Goal: Task Accomplishment & Management: Use online tool/utility

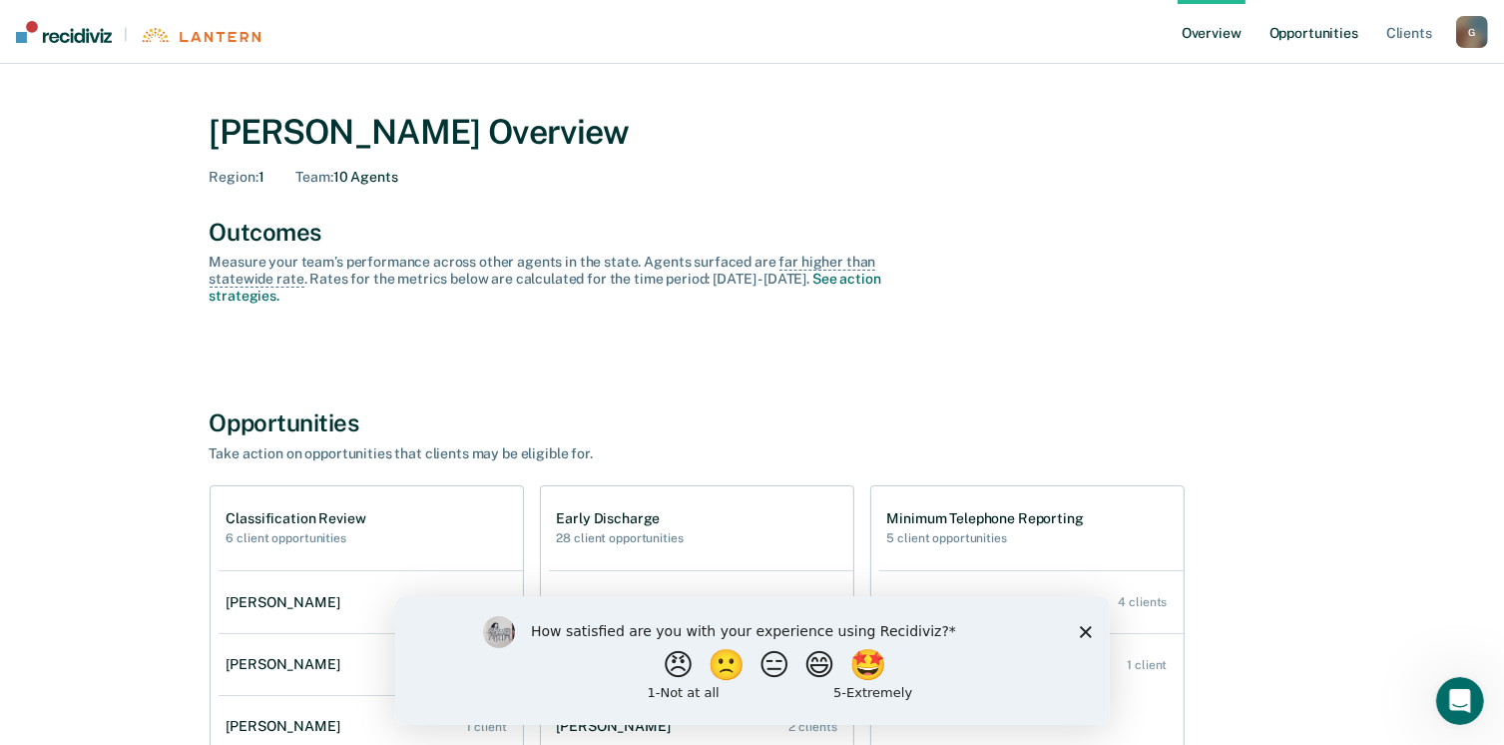
click at [1300, 37] on link "Opportunities" at bounding box center [1314, 32] width 97 height 64
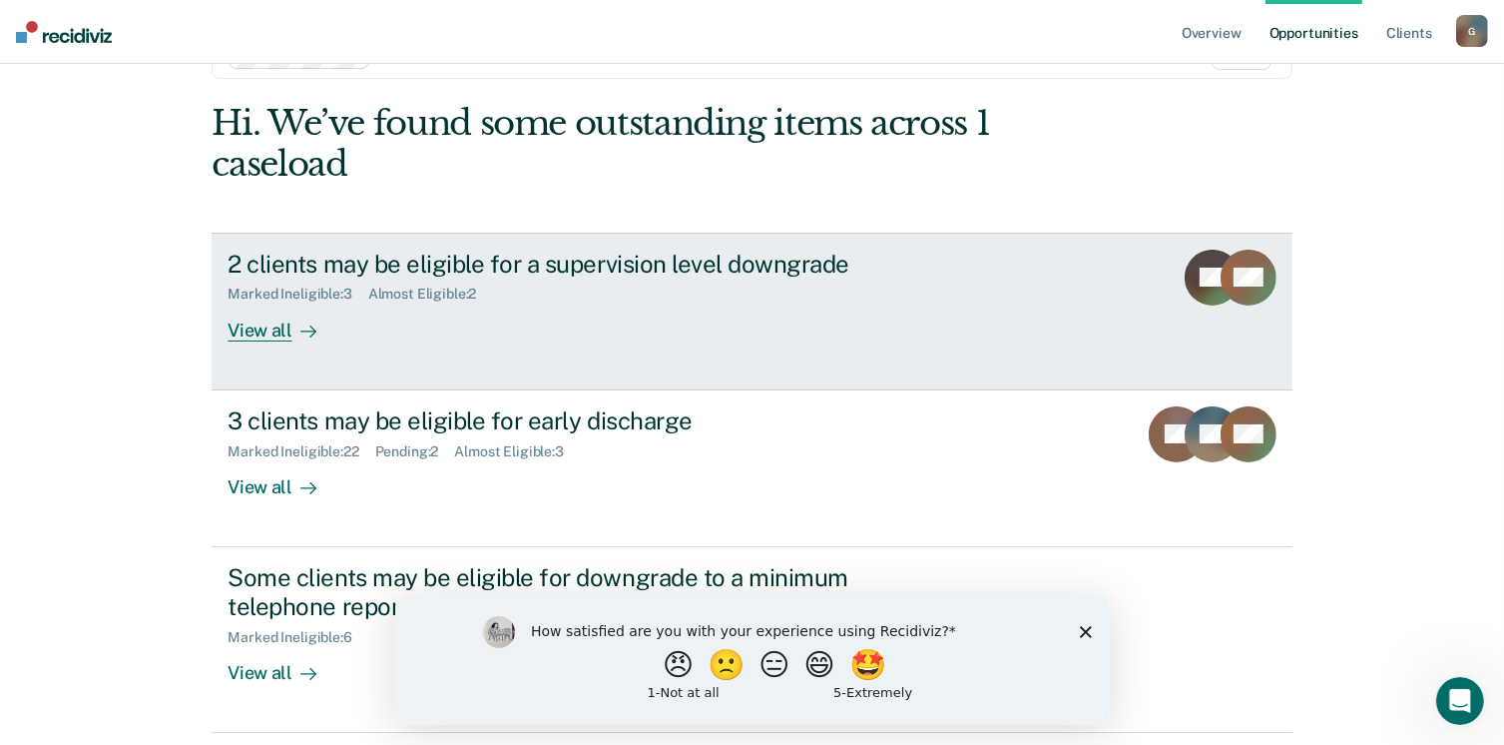
scroll to position [100, 0]
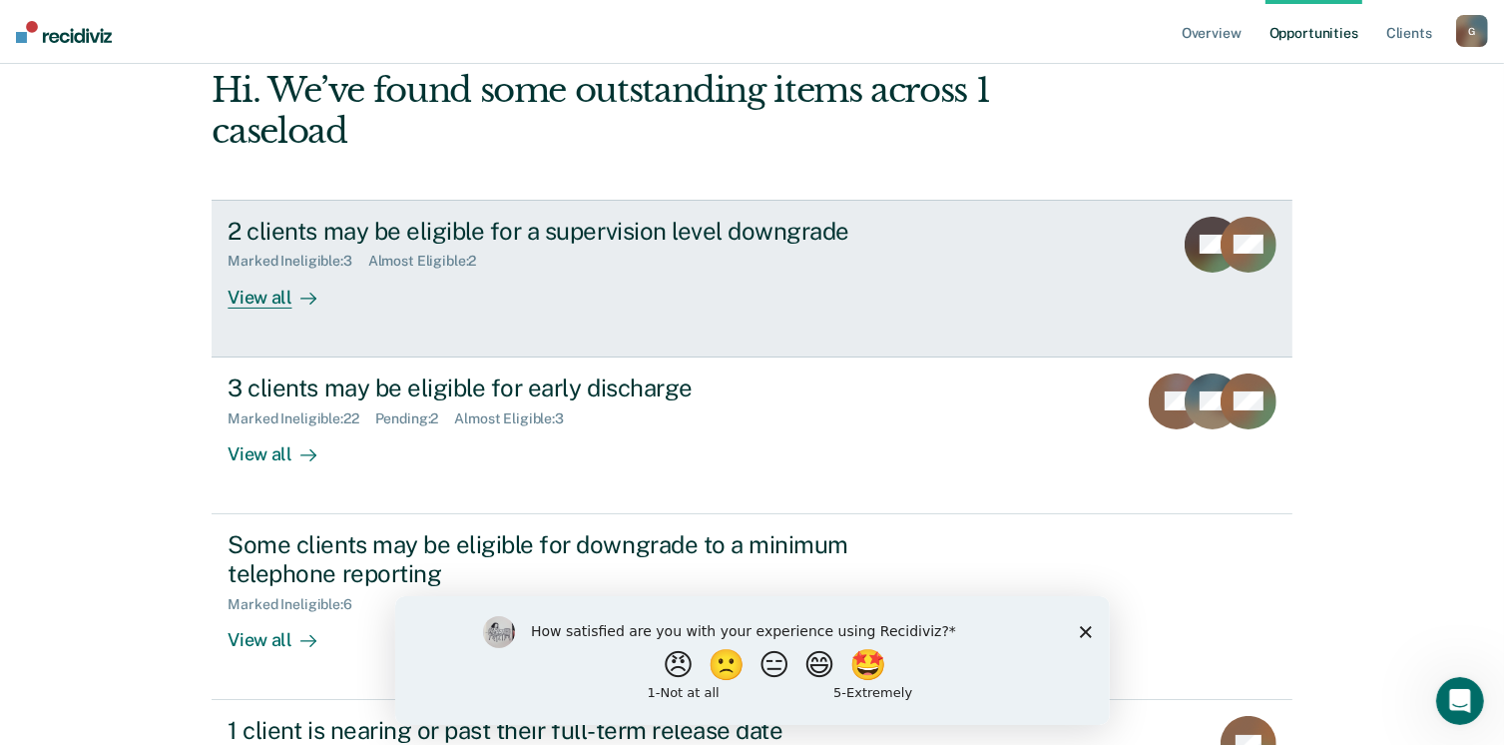
click at [248, 302] on div "View all" at bounding box center [284, 289] width 112 height 39
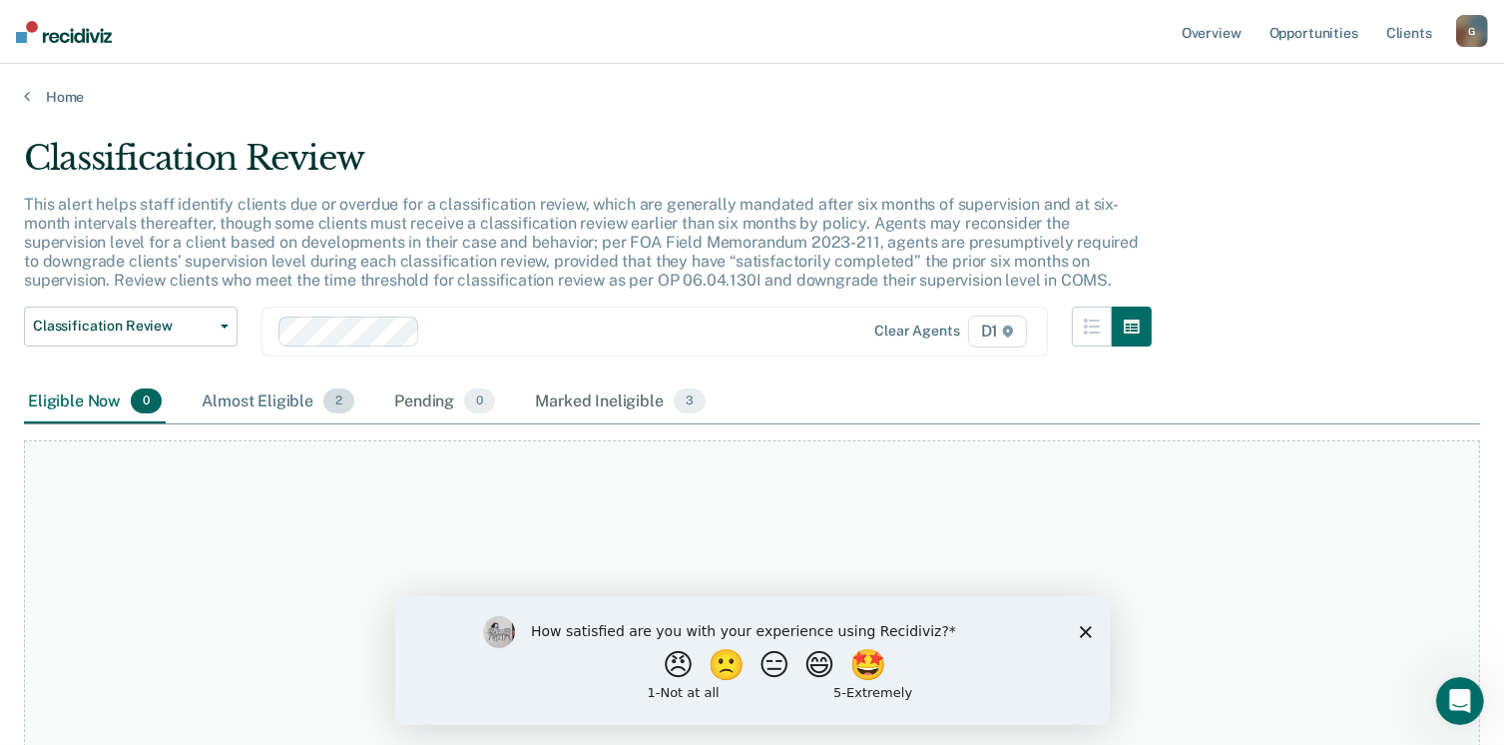
click at [332, 394] on span "2" at bounding box center [338, 401] width 31 height 26
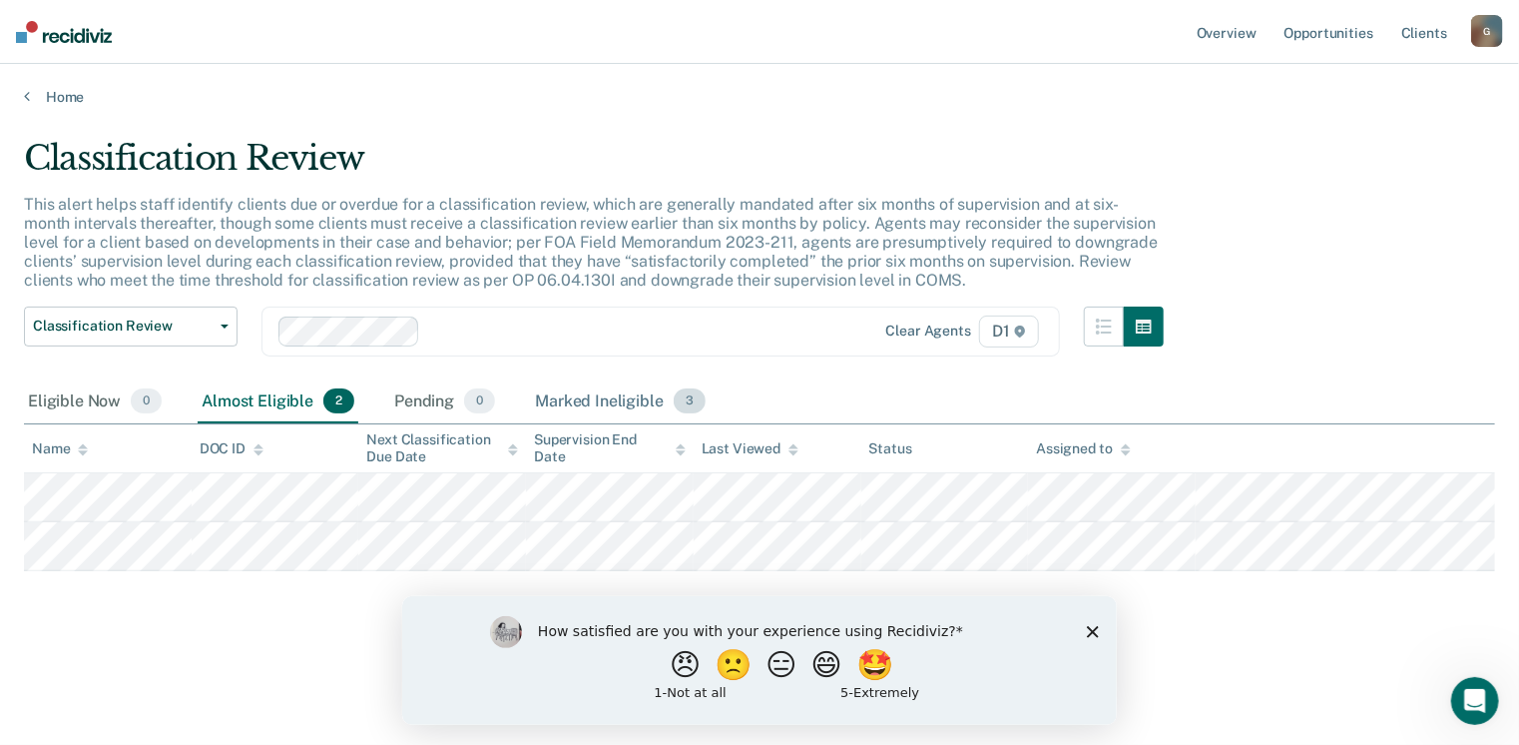
click at [665, 403] on div "Marked Ineligible 3" at bounding box center [620, 402] width 179 height 44
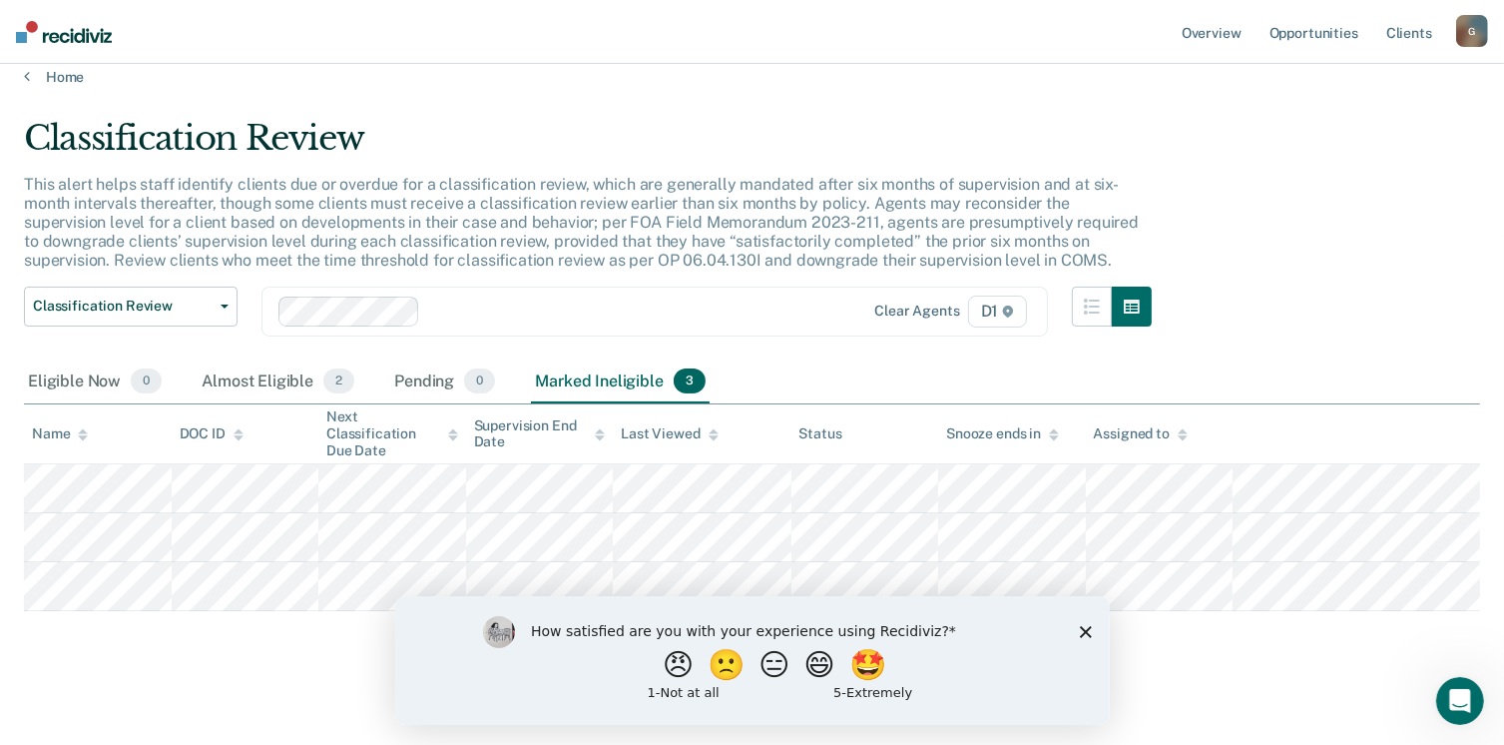
scroll to position [27, 0]
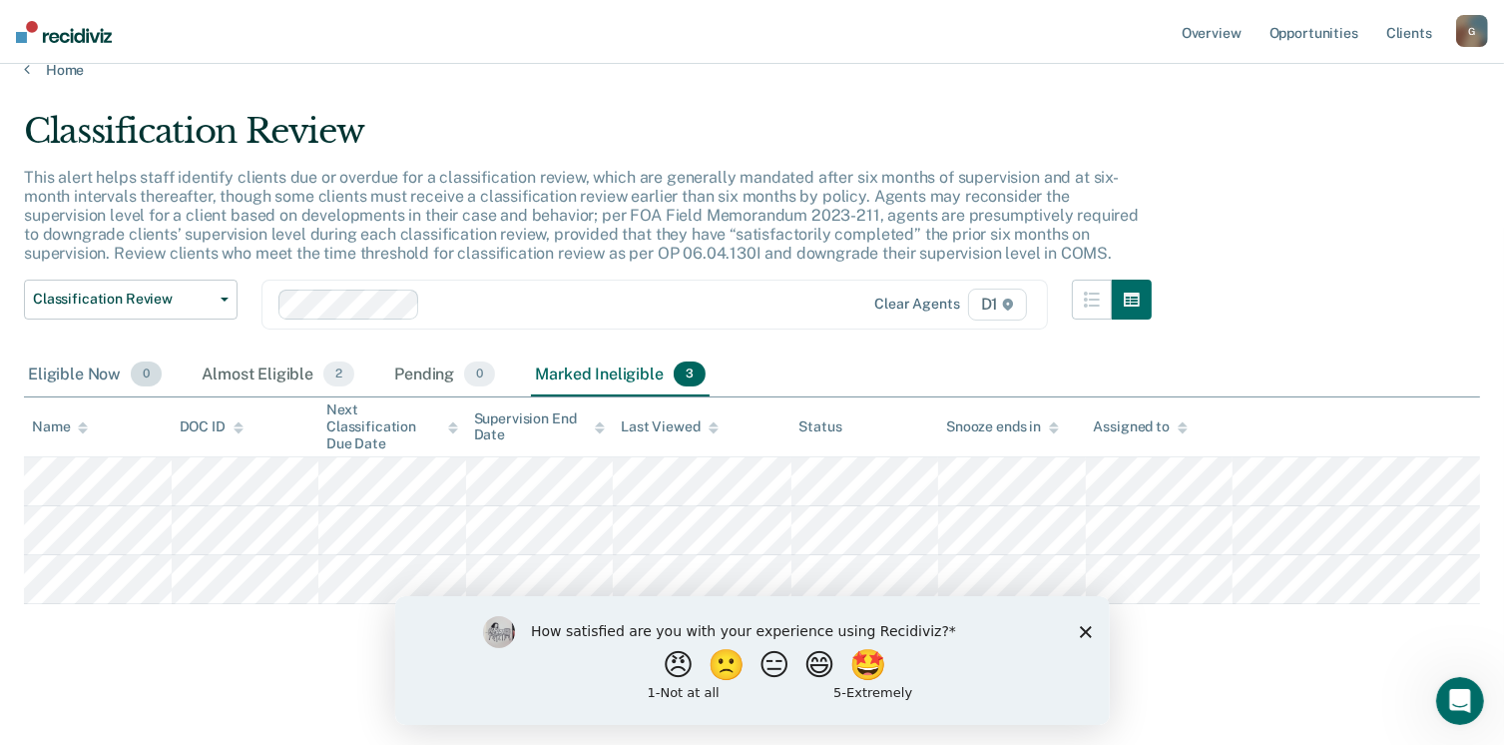
click at [51, 357] on div "Eligible Now 0" at bounding box center [95, 375] width 142 height 44
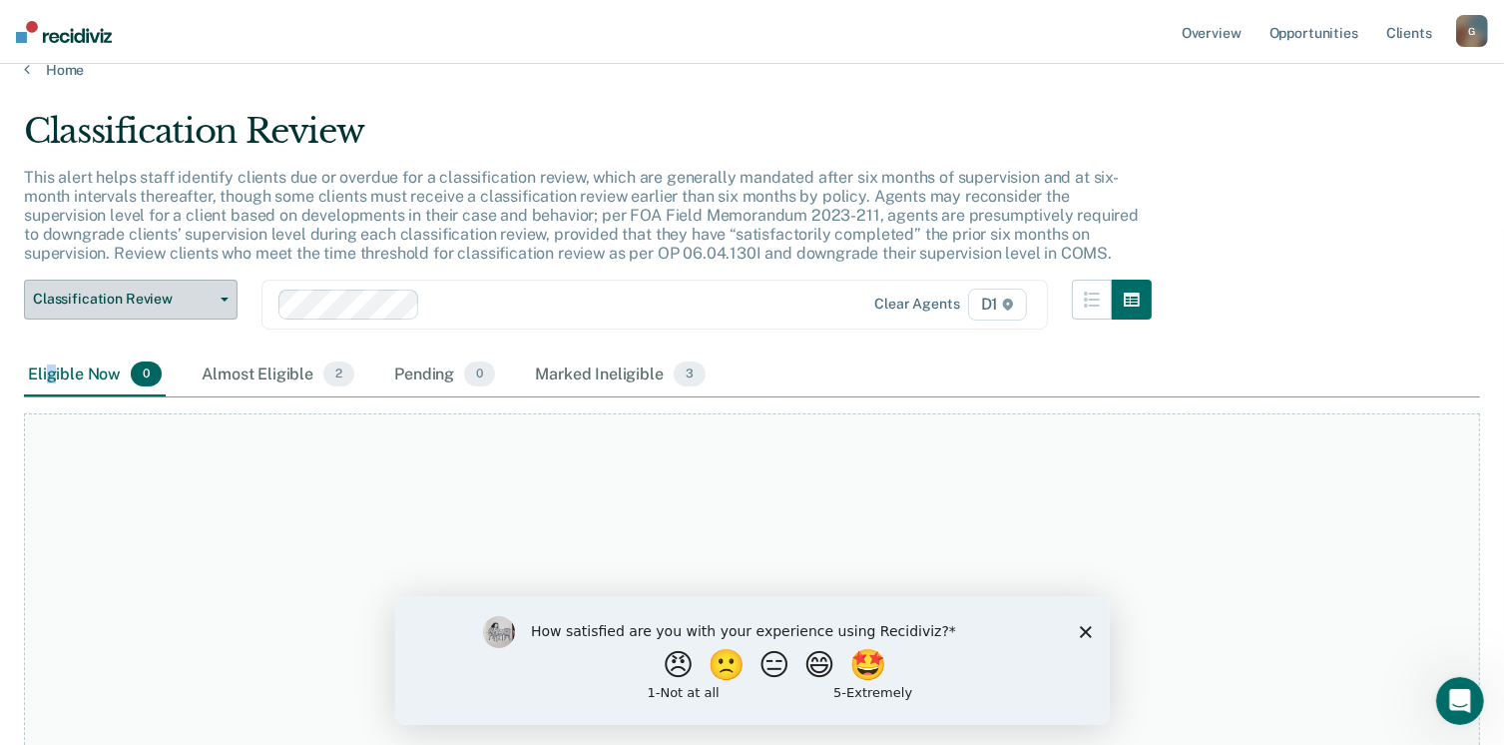
click at [221, 298] on icon "button" at bounding box center [225, 299] width 8 height 4
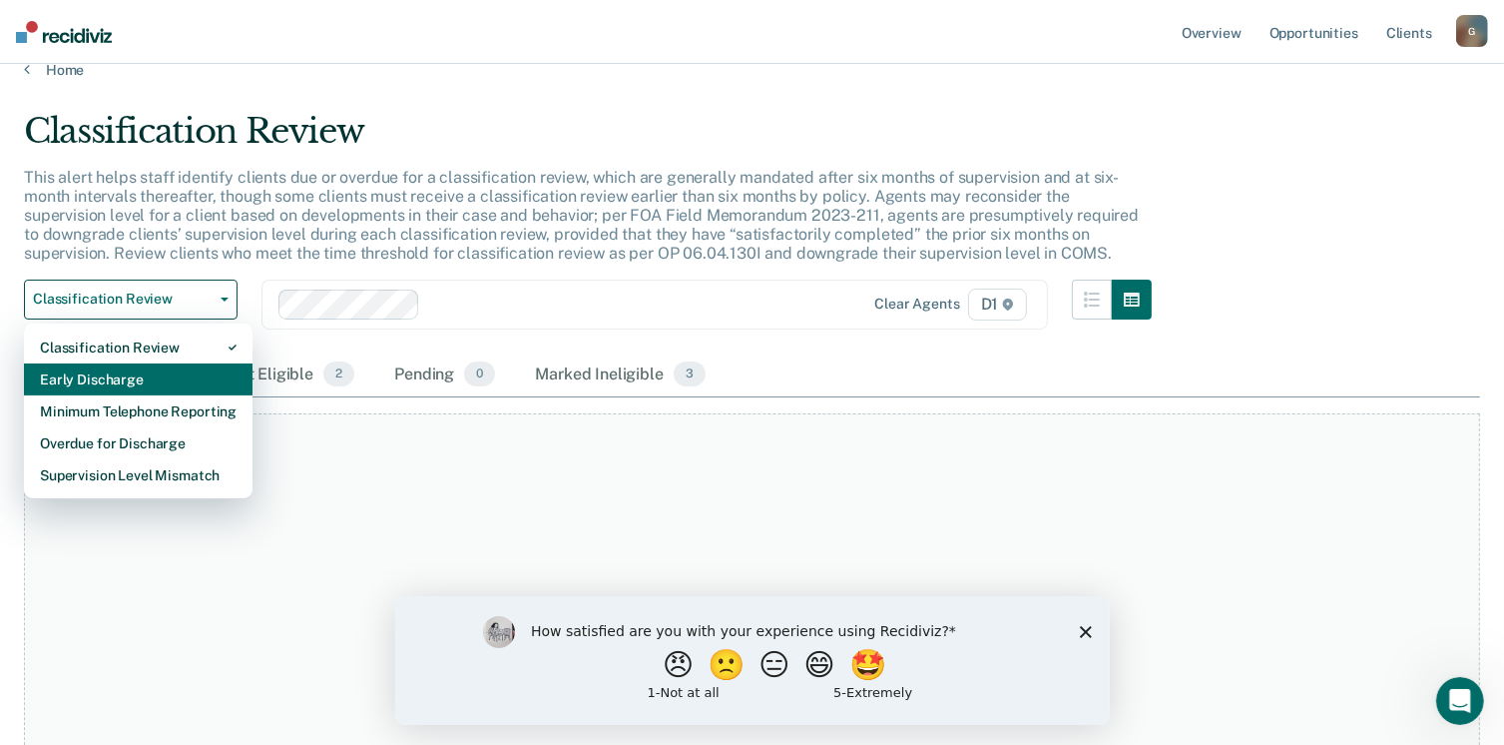
click at [116, 380] on div "Early Discharge" at bounding box center [138, 379] width 197 height 32
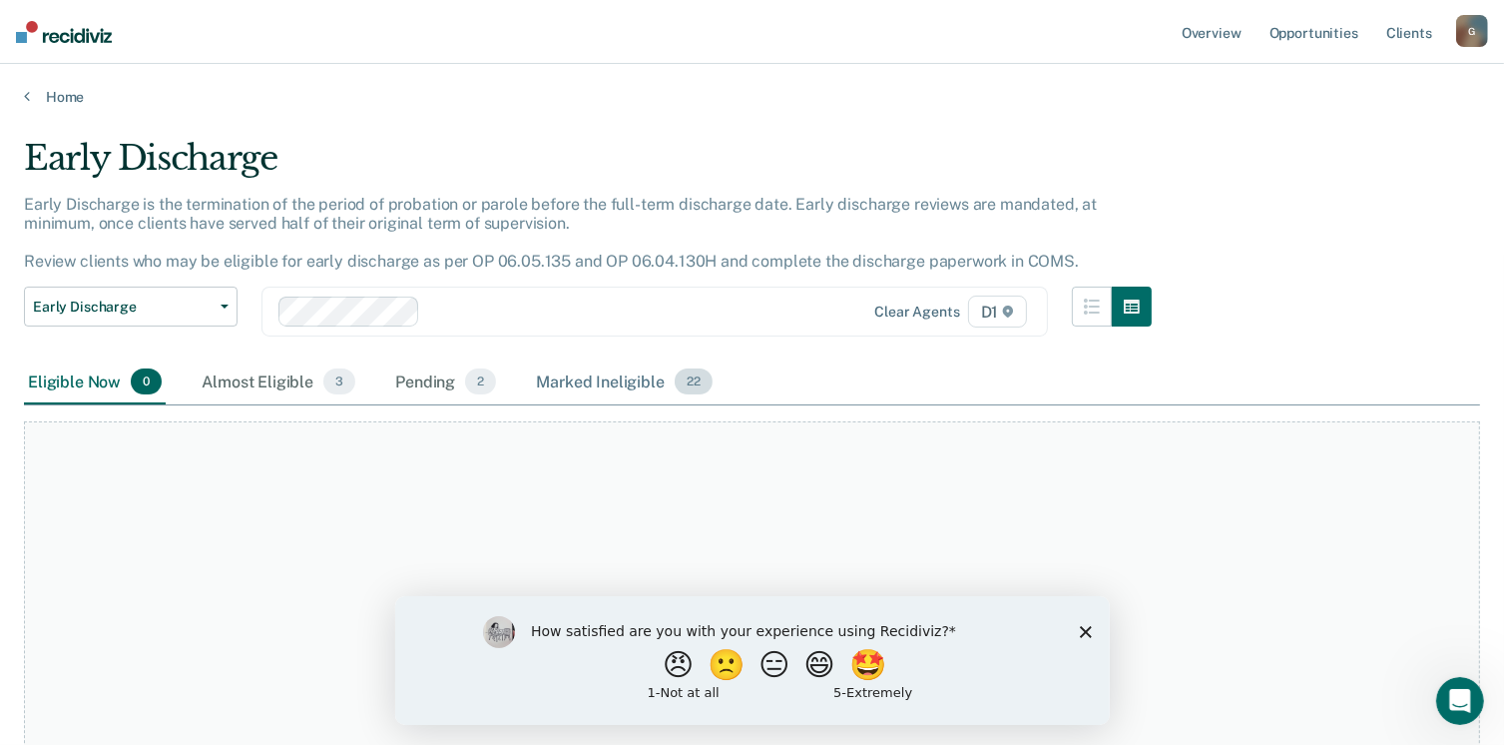
click at [688, 382] on span "22" at bounding box center [694, 381] width 38 height 26
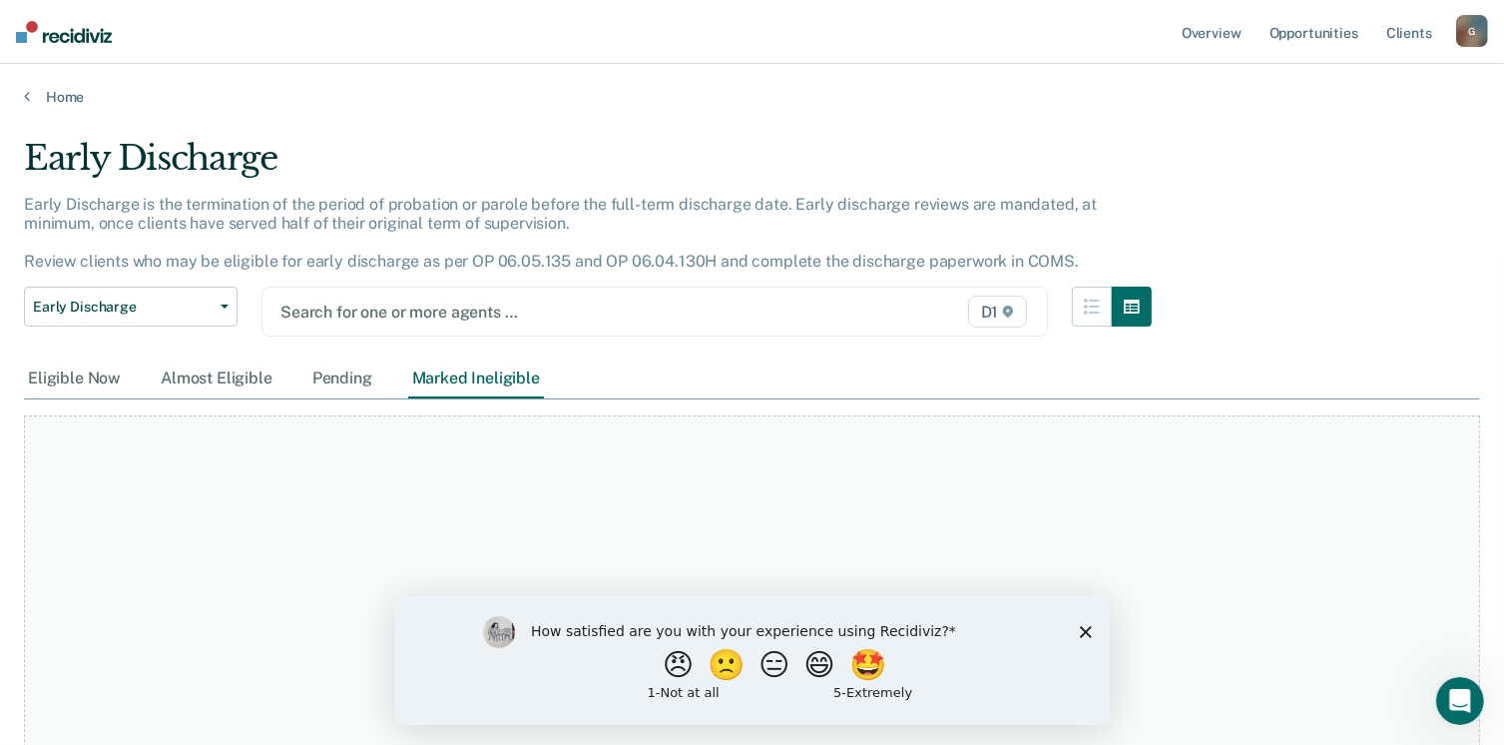
click at [995, 311] on span "D1" at bounding box center [998, 312] width 60 height 32
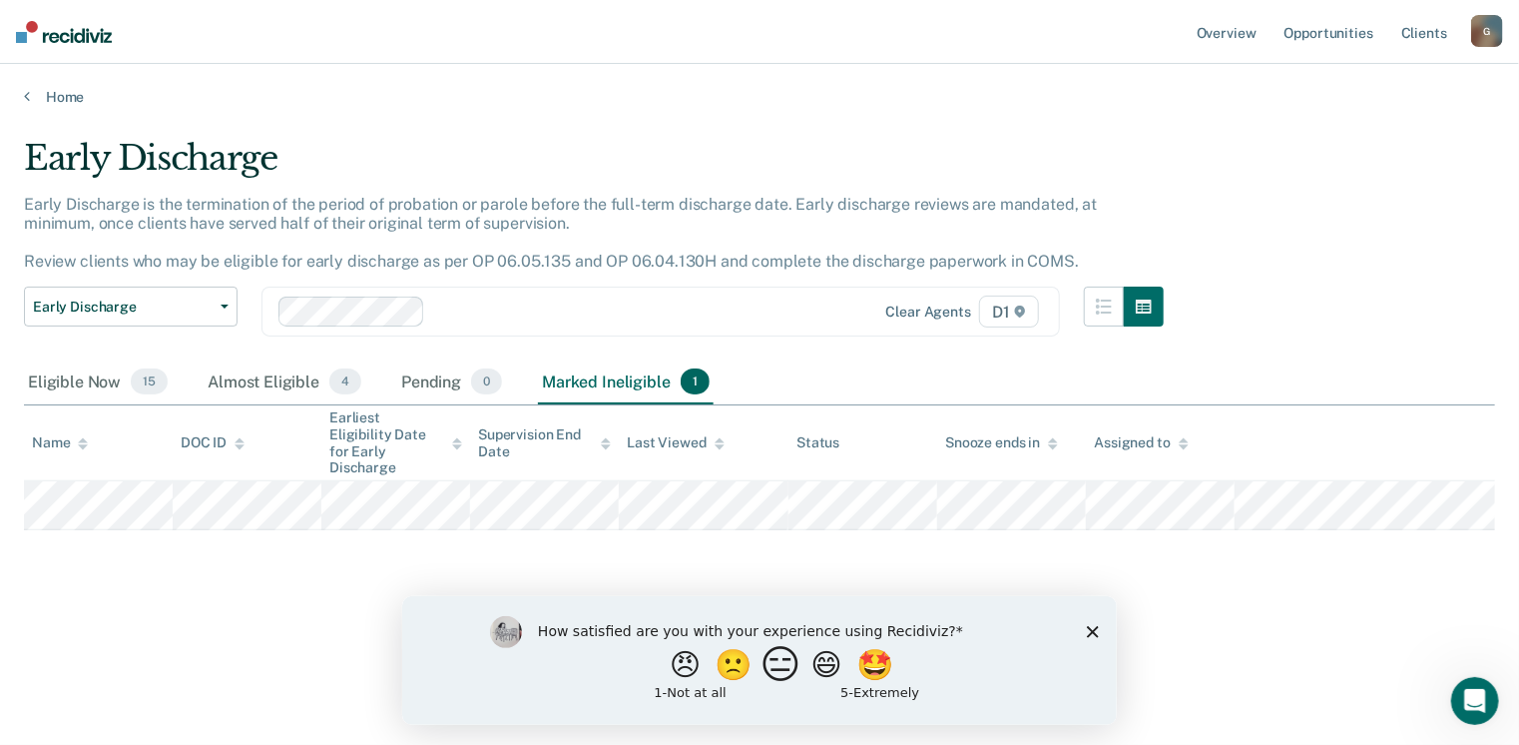
click at [778, 666] on button "😑" at bounding box center [783, 664] width 47 height 40
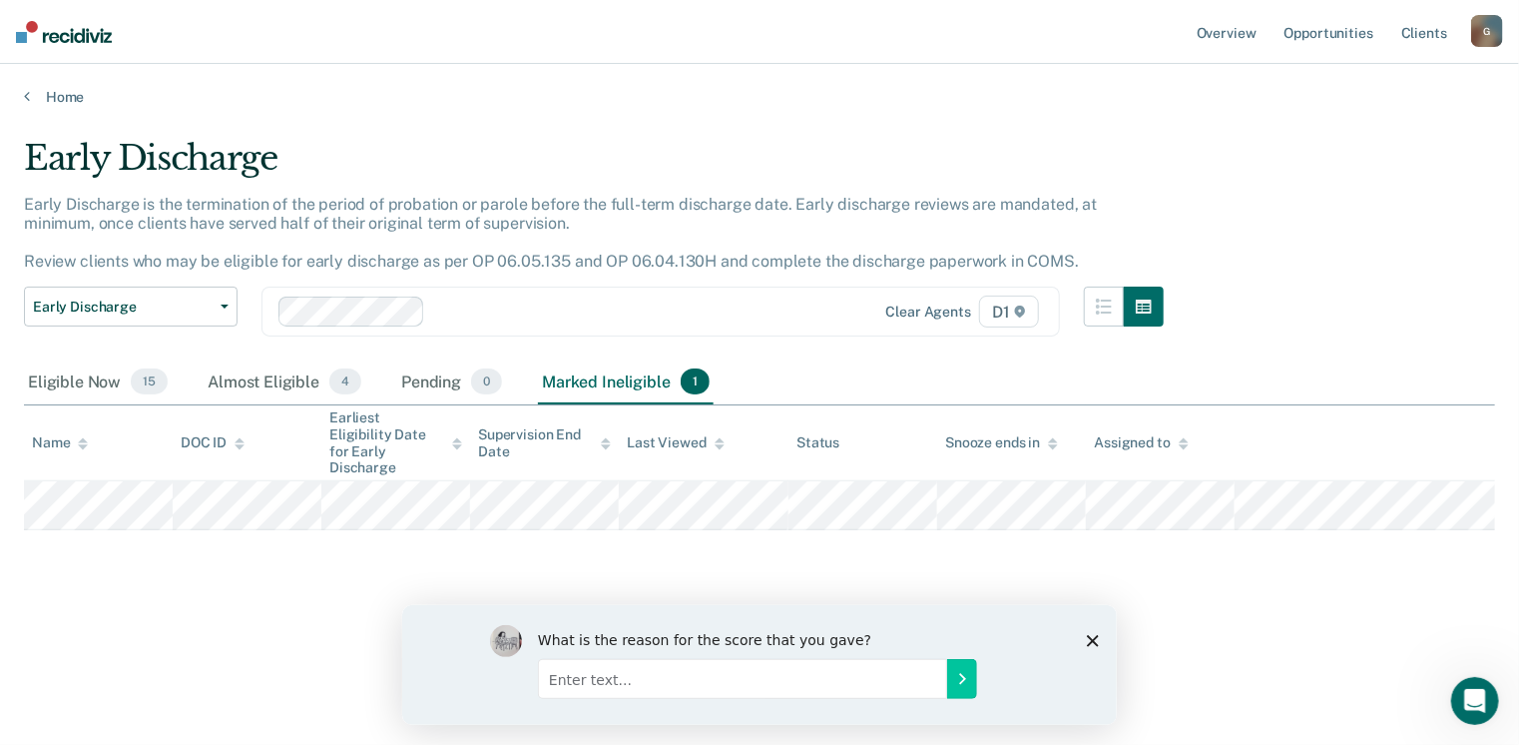
click at [1103, 642] on div "What is the reason for the score that you gave?" at bounding box center [758, 664] width 715 height 120
click at [1090, 638] on icon "Close survey" at bounding box center [1092, 640] width 12 height 12
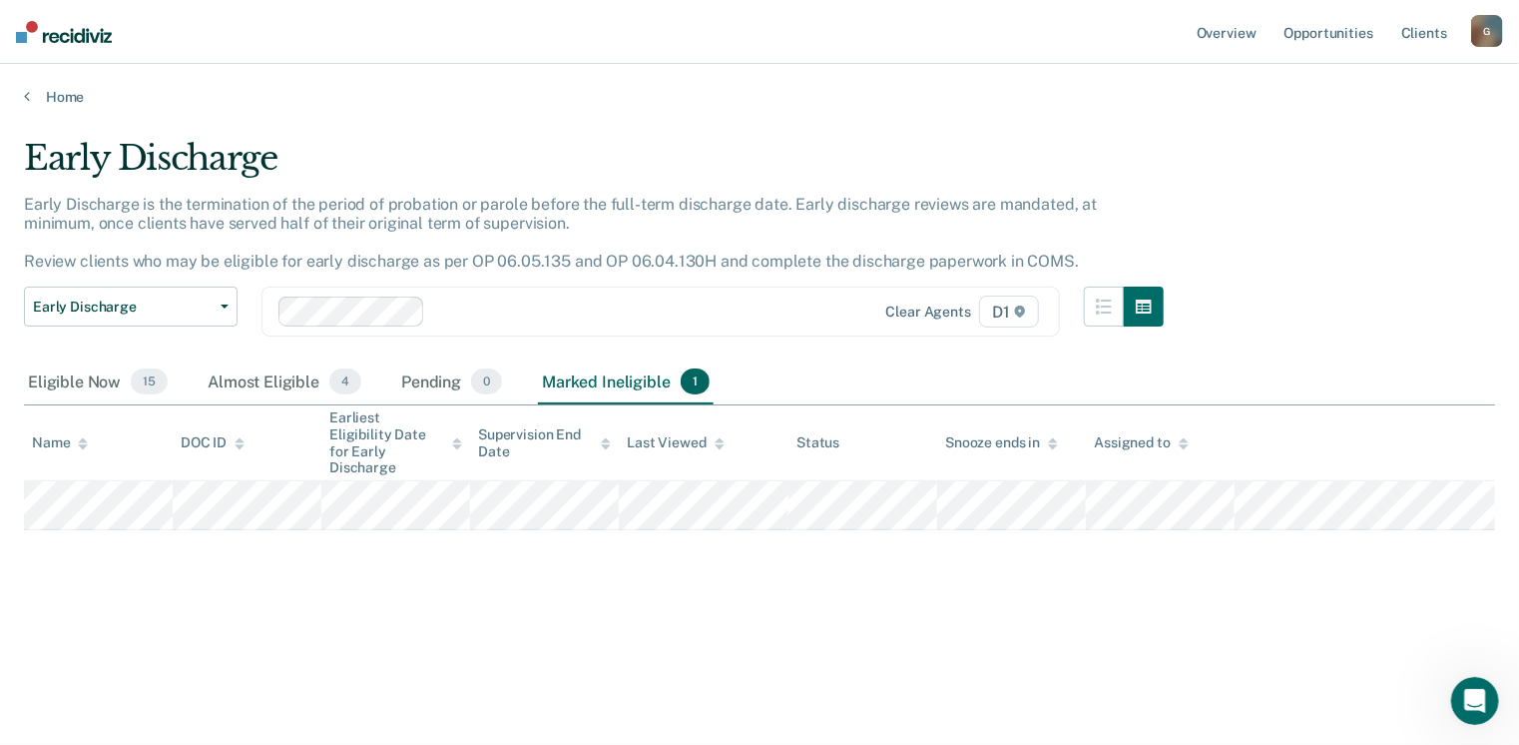
click at [576, 381] on div "Marked Ineligible 1" at bounding box center [626, 382] width 176 height 44
click at [88, 376] on div "Eligible Now 15" at bounding box center [98, 382] width 148 height 44
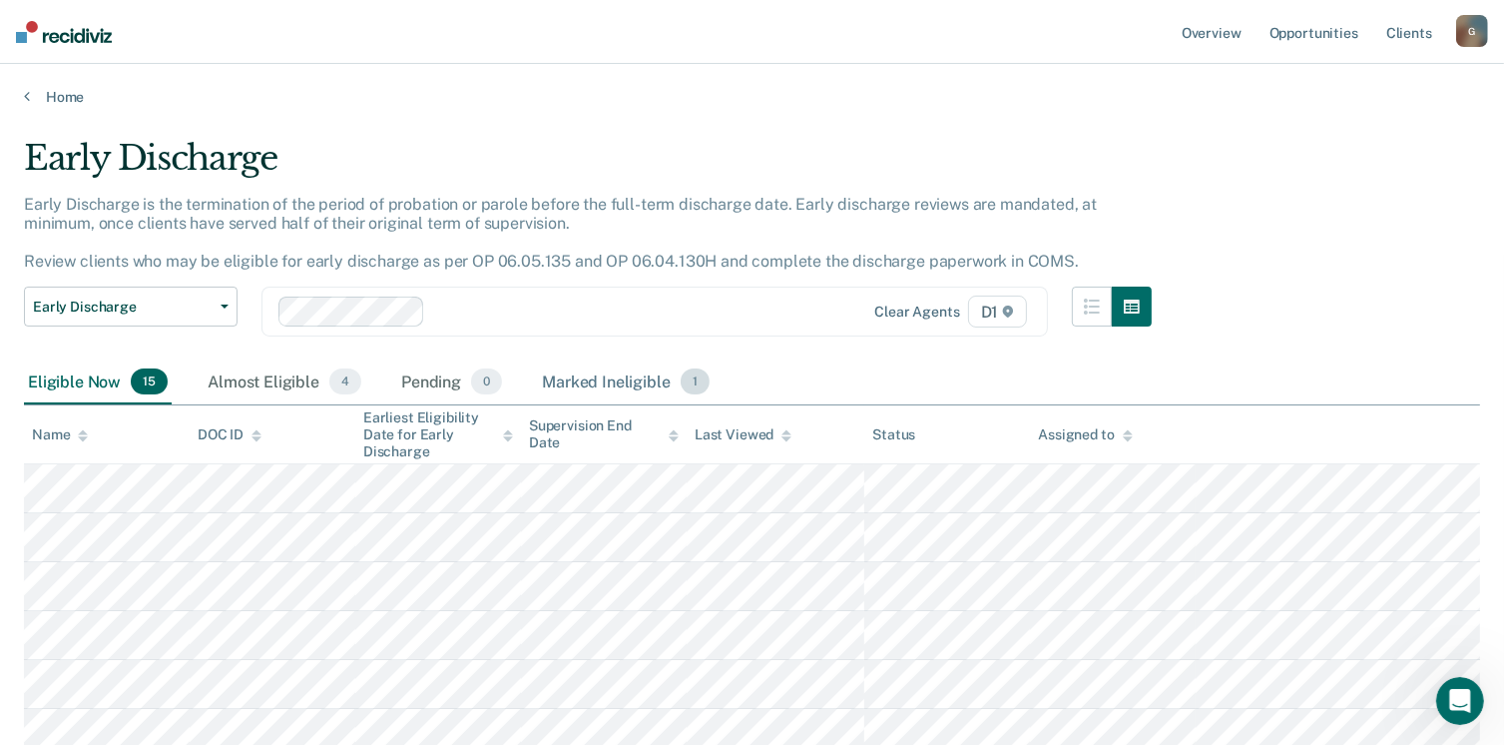
click at [649, 376] on div "Marked Ineligible 1" at bounding box center [626, 382] width 176 height 44
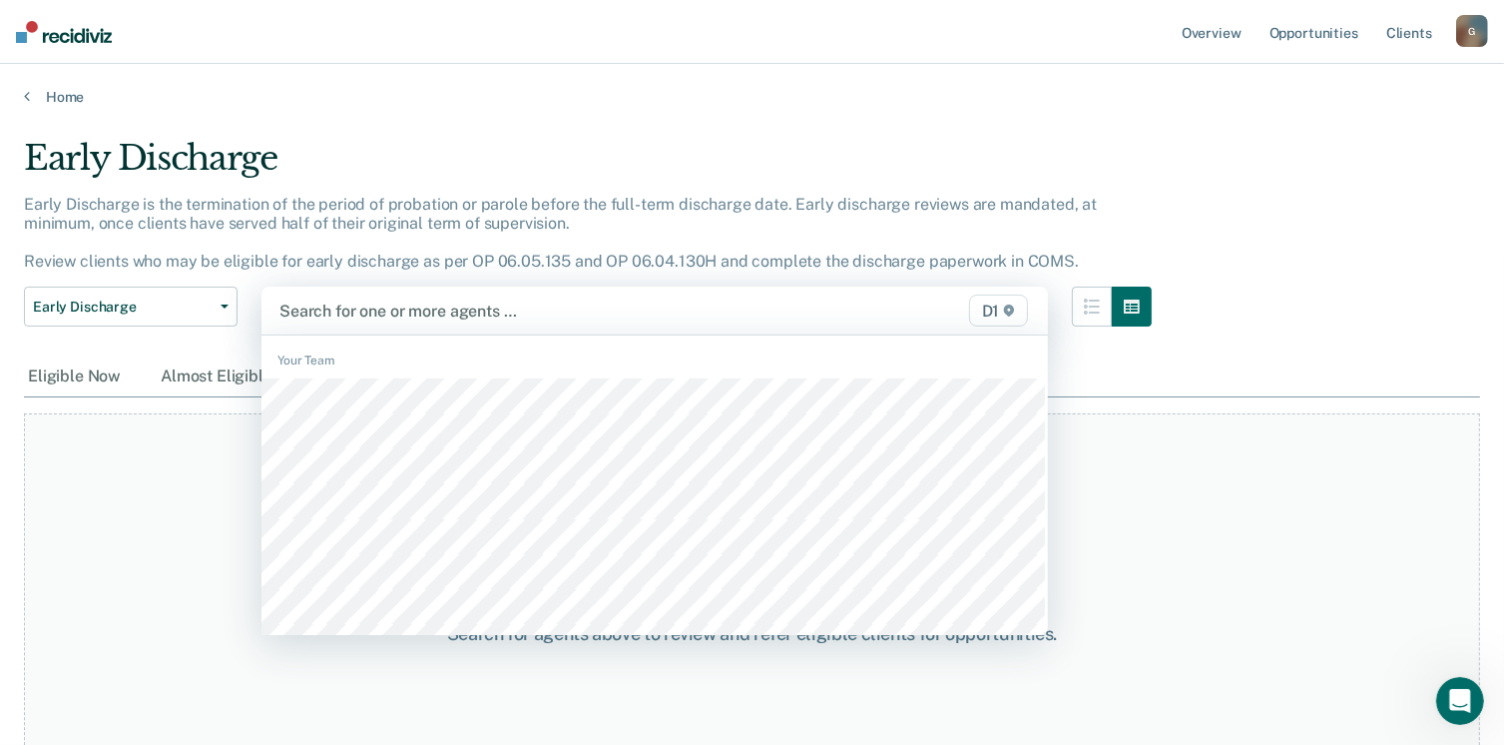
drag, startPoint x: 1017, startPoint y: 315, endPoint x: 994, endPoint y: 323, distance: 24.3
click at [1014, 320] on span "D1" at bounding box center [999, 311] width 60 height 32
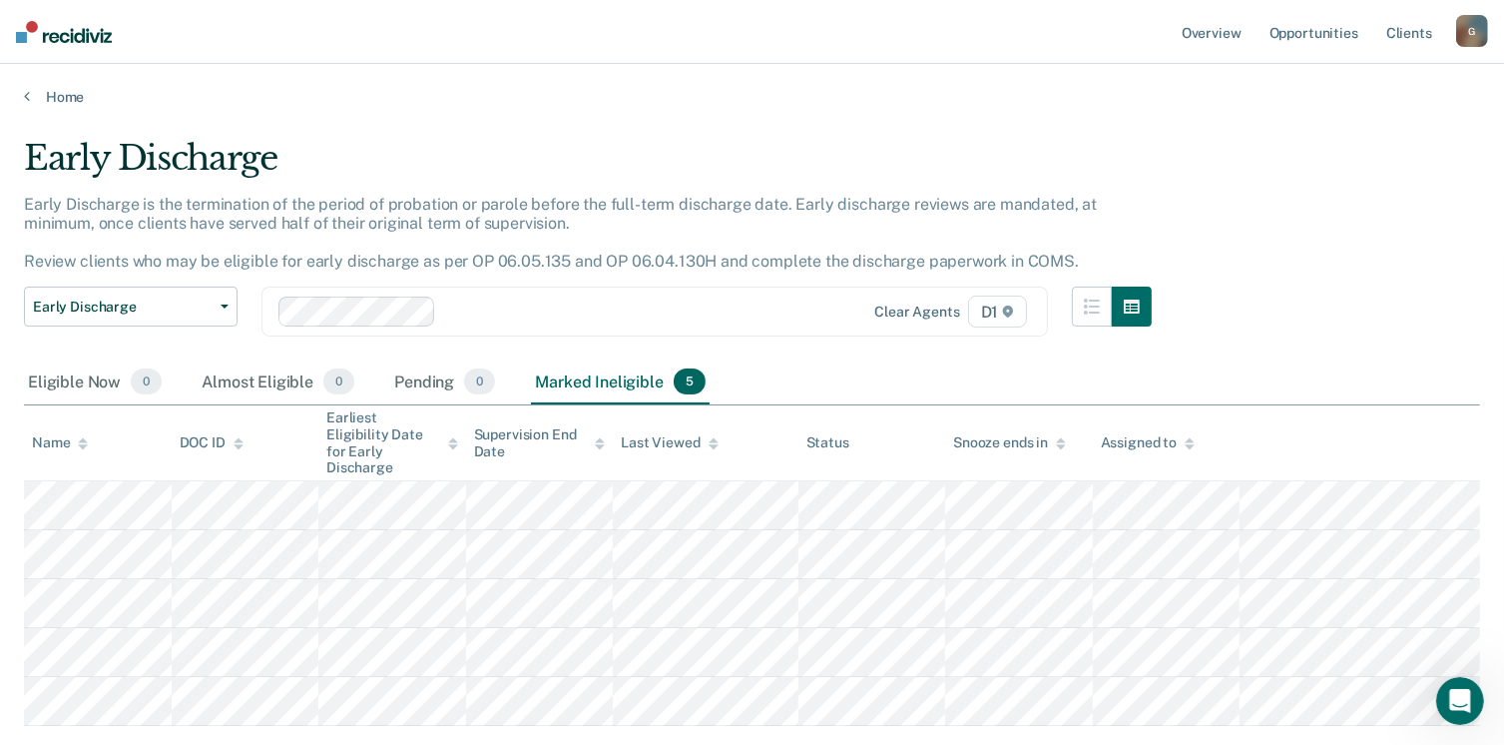
click at [693, 384] on span "5" at bounding box center [690, 381] width 32 height 26
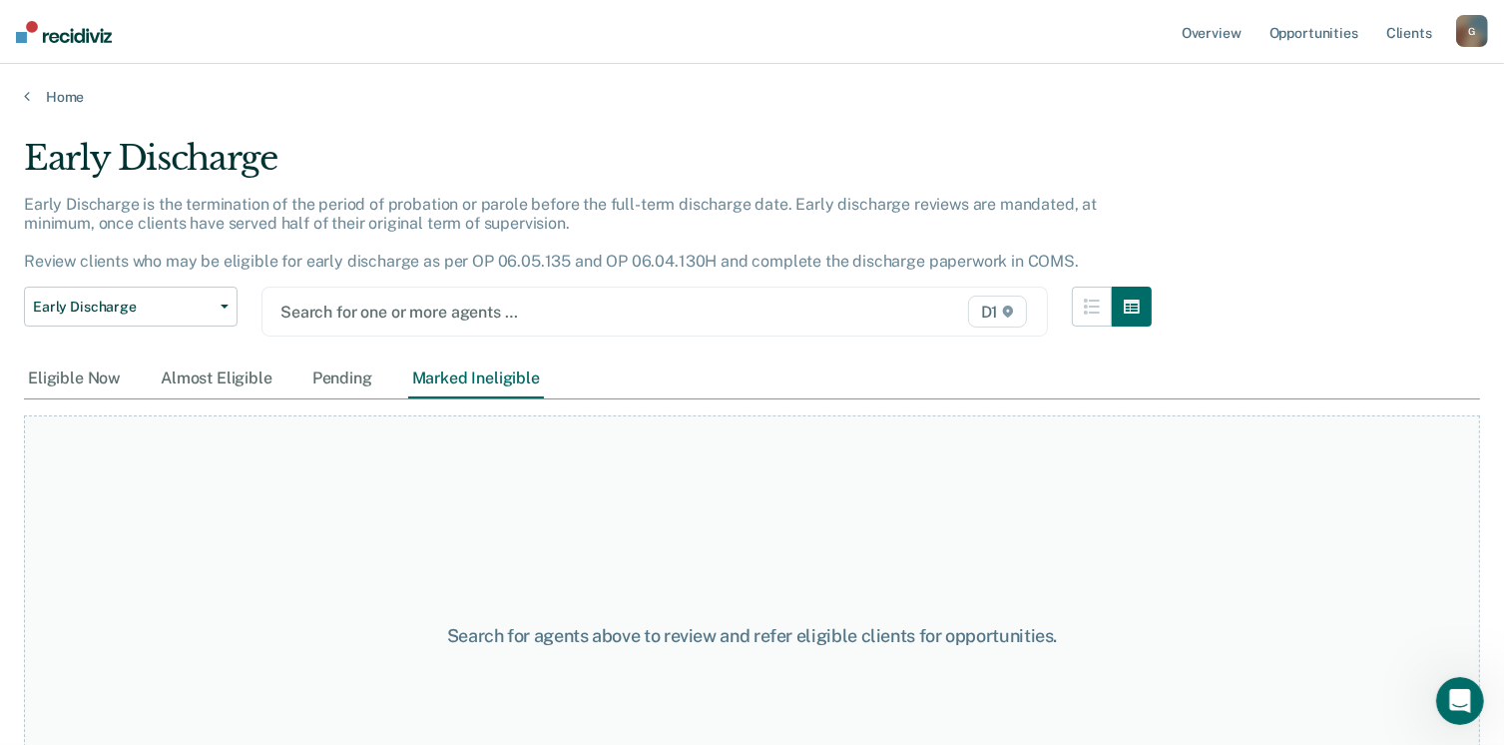
click at [1002, 308] on span "D1" at bounding box center [998, 312] width 60 height 32
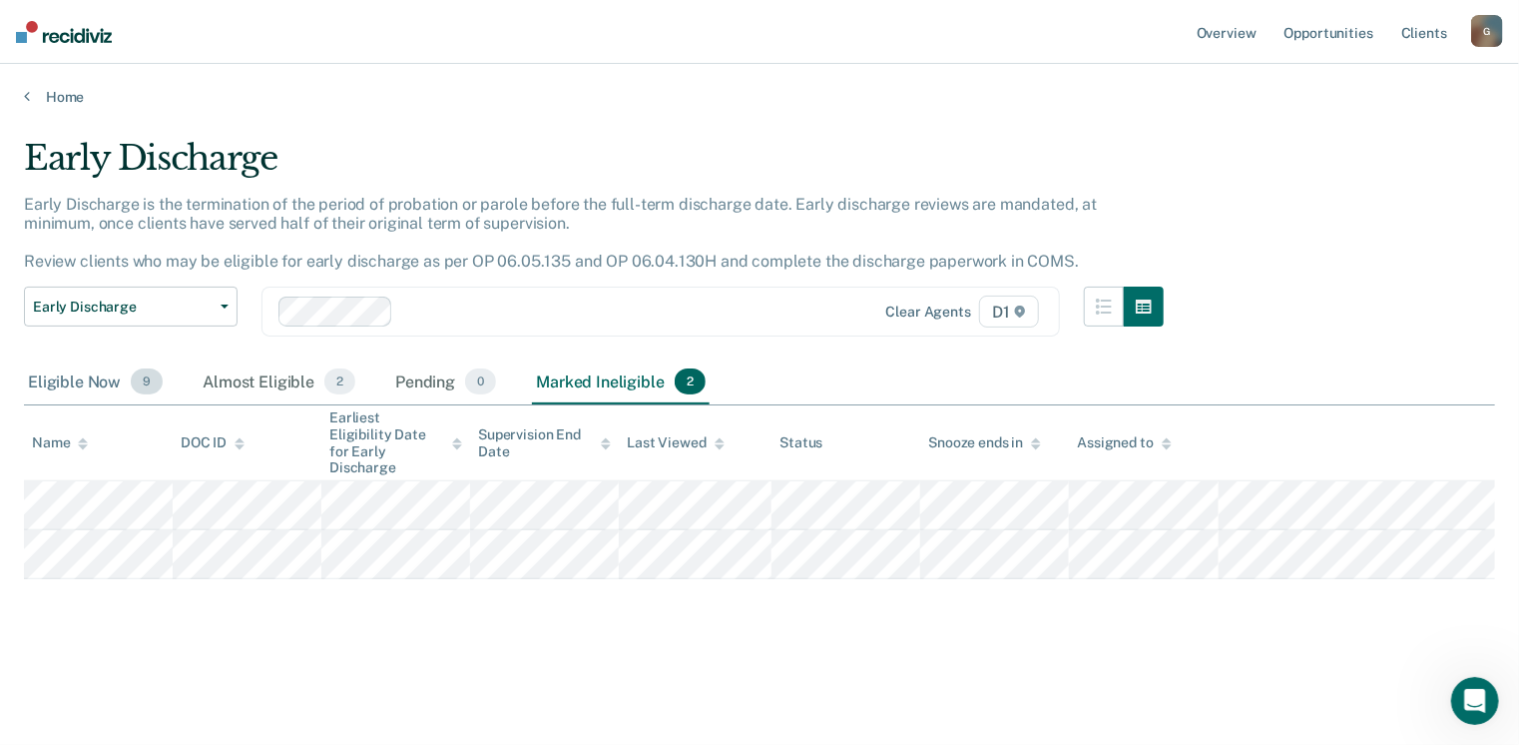
click at [146, 388] on span "9" at bounding box center [147, 381] width 32 height 26
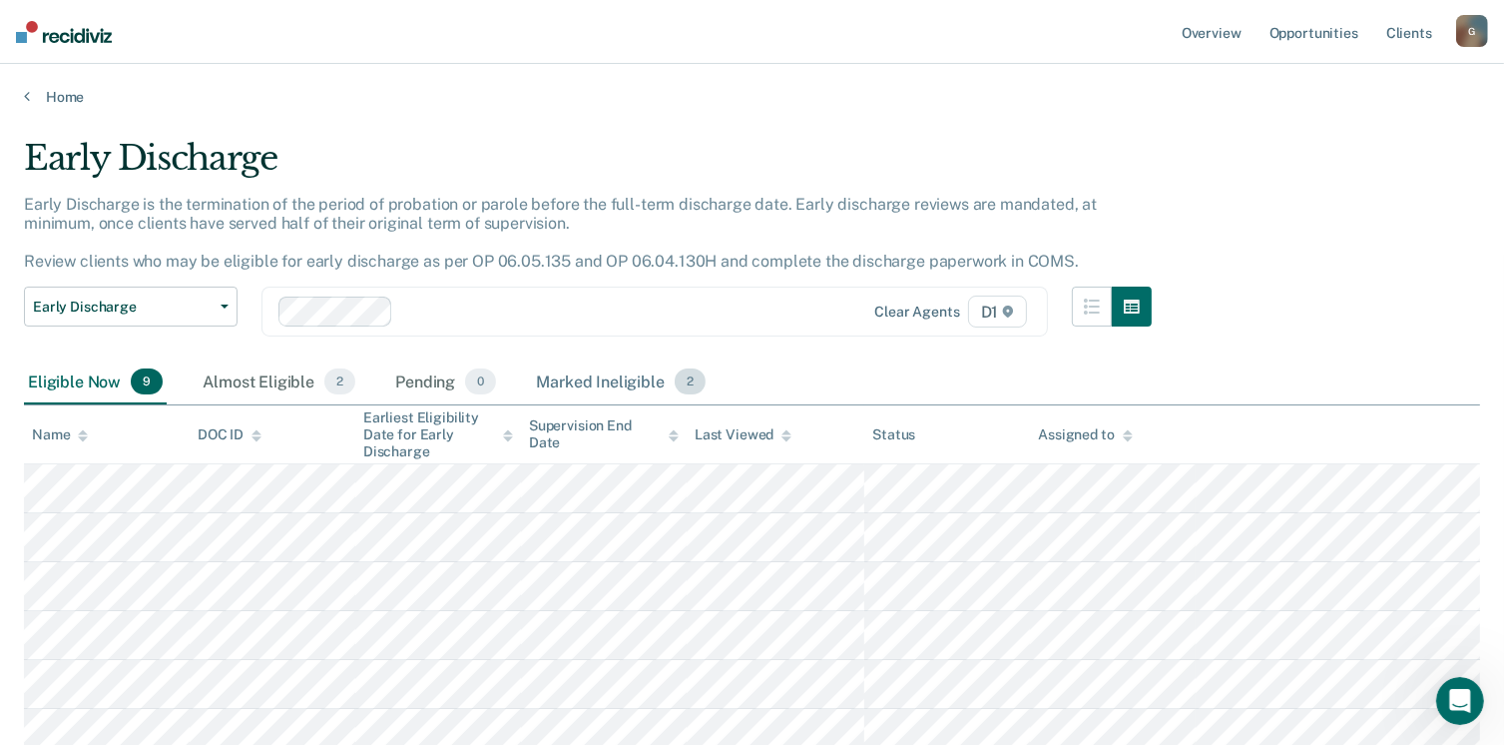
click at [688, 387] on span "2" at bounding box center [690, 381] width 31 height 26
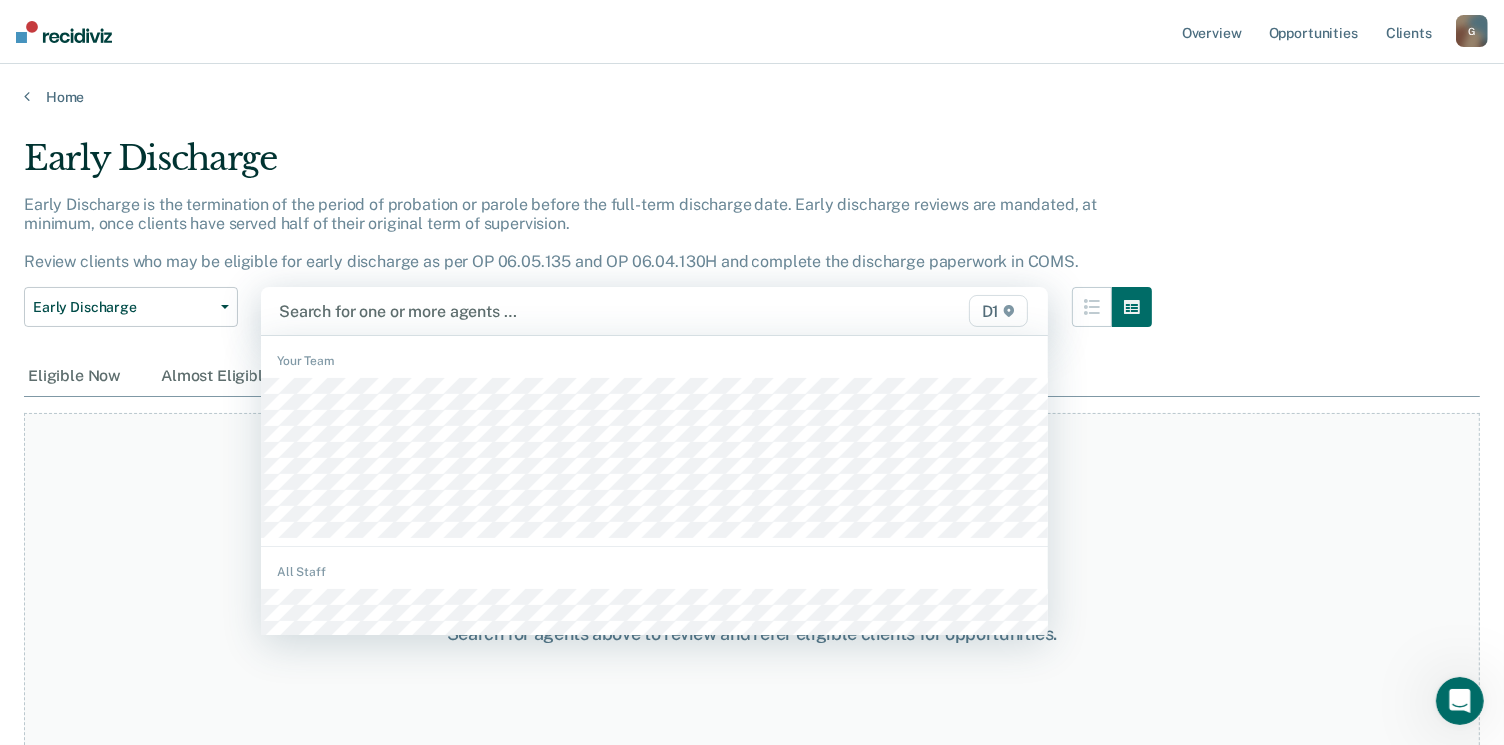
drag, startPoint x: 1019, startPoint y: 305, endPoint x: 1005, endPoint y: 320, distance: 20.5
click at [1015, 312] on icon at bounding box center [1009, 310] width 12 height 12
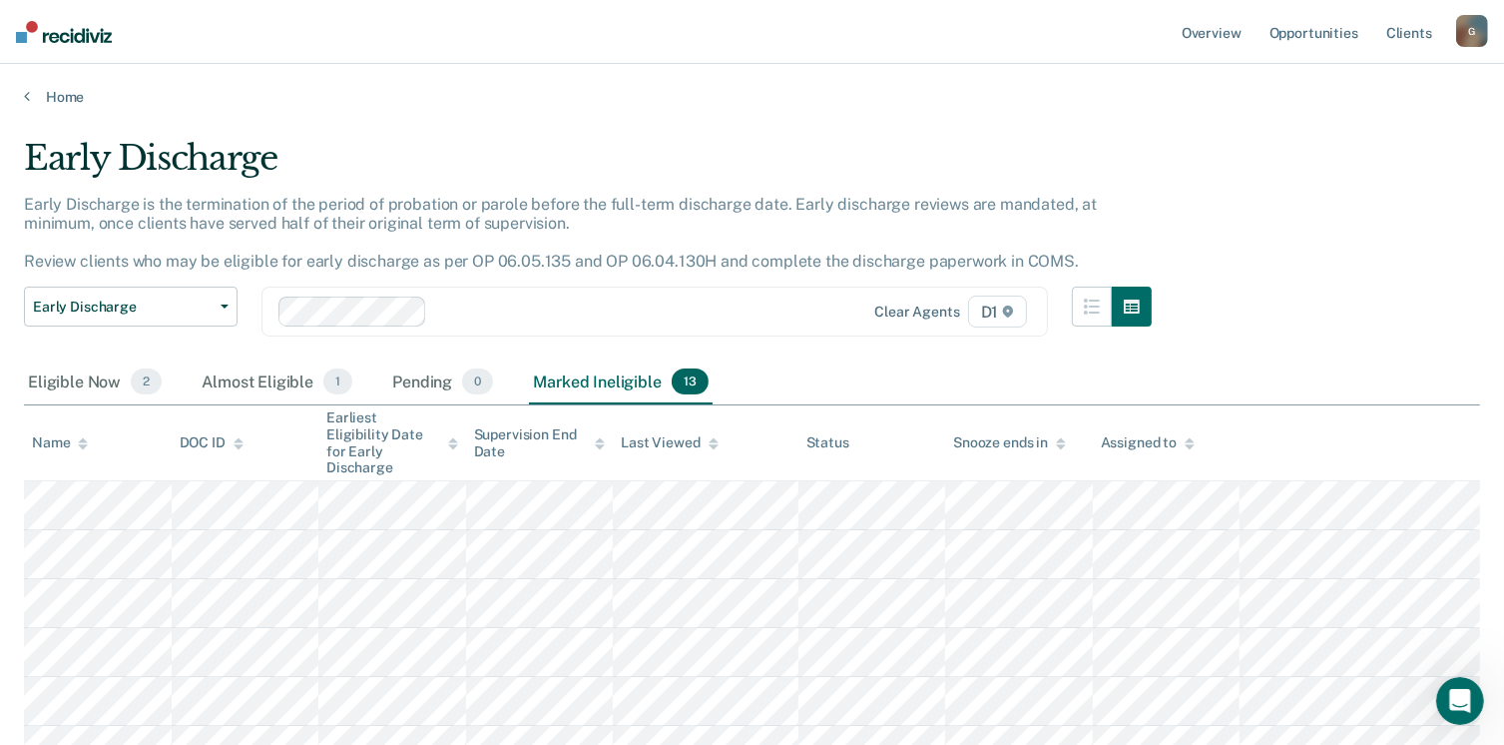
click at [616, 381] on div "Marked Ineligible 13" at bounding box center [620, 382] width 183 height 44
click at [752, 387] on div "Eligible Now 2 Almost Eligible 1 Pending 0 Marked Ineligible 13" at bounding box center [752, 382] width 1457 height 45
drag, startPoint x: 699, startPoint y: 378, endPoint x: 655, endPoint y: 385, distance: 44.5
click at [692, 381] on span "13" at bounding box center [690, 381] width 37 height 26
click at [146, 385] on span "2" at bounding box center [146, 381] width 31 height 26
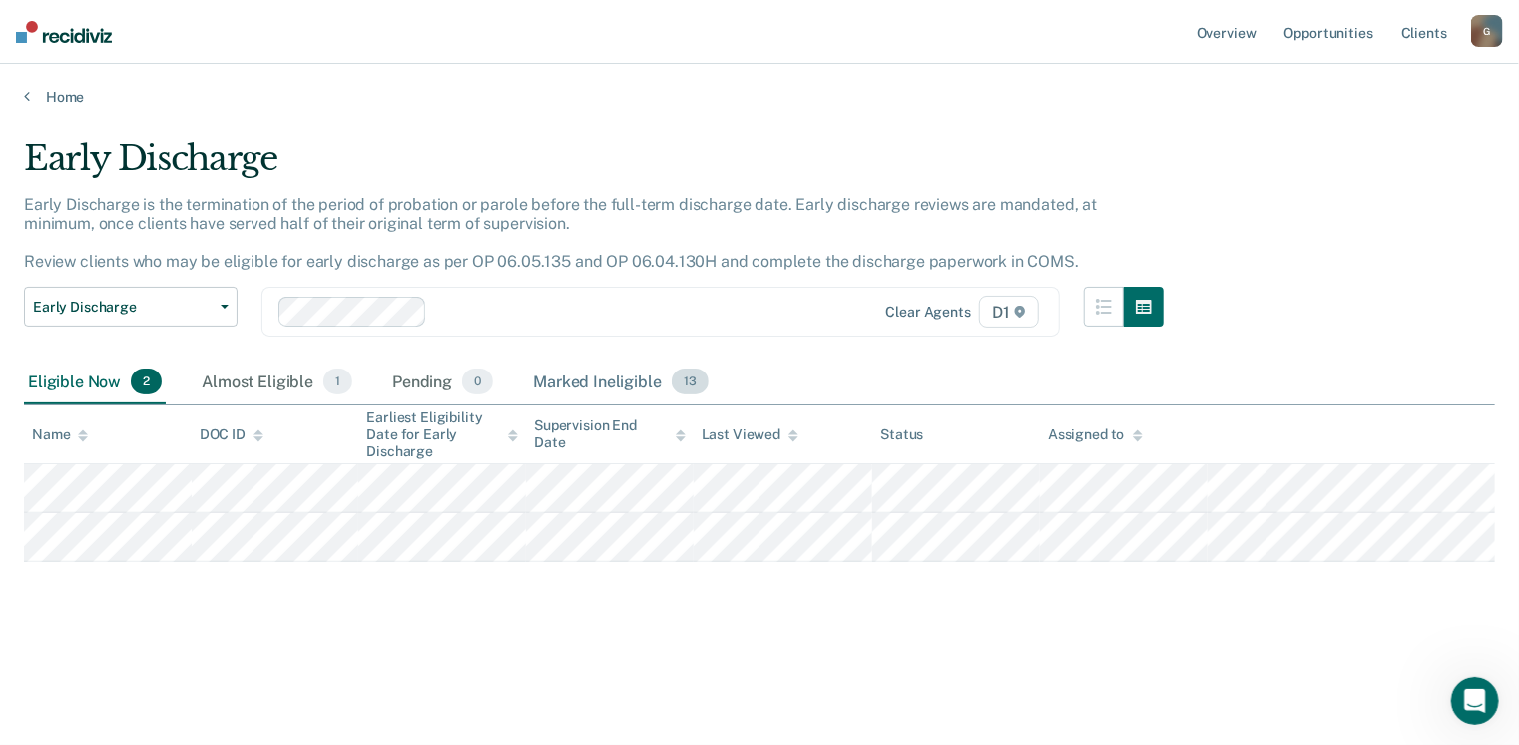
click at [594, 384] on div "Marked Ineligible 13" at bounding box center [620, 382] width 183 height 44
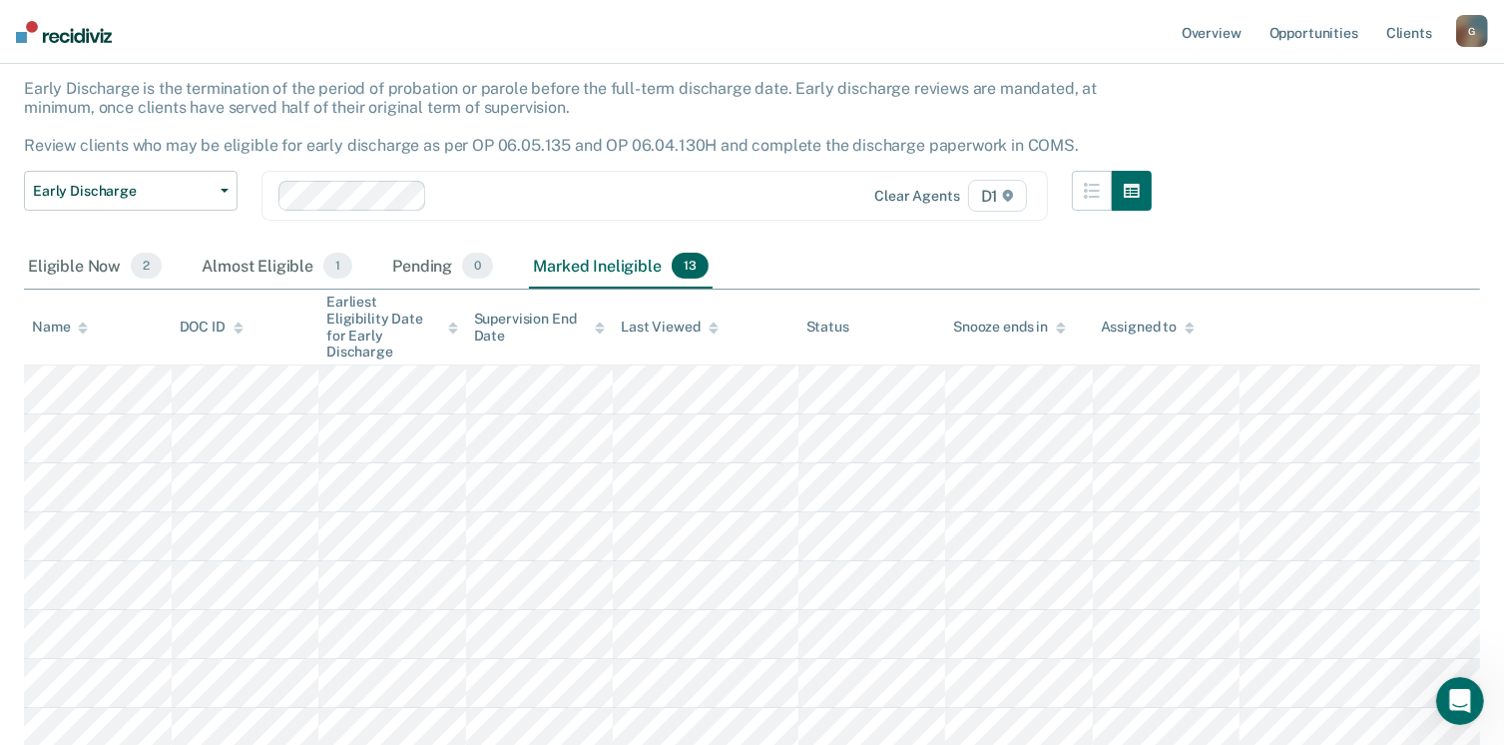
scroll to position [97, 0]
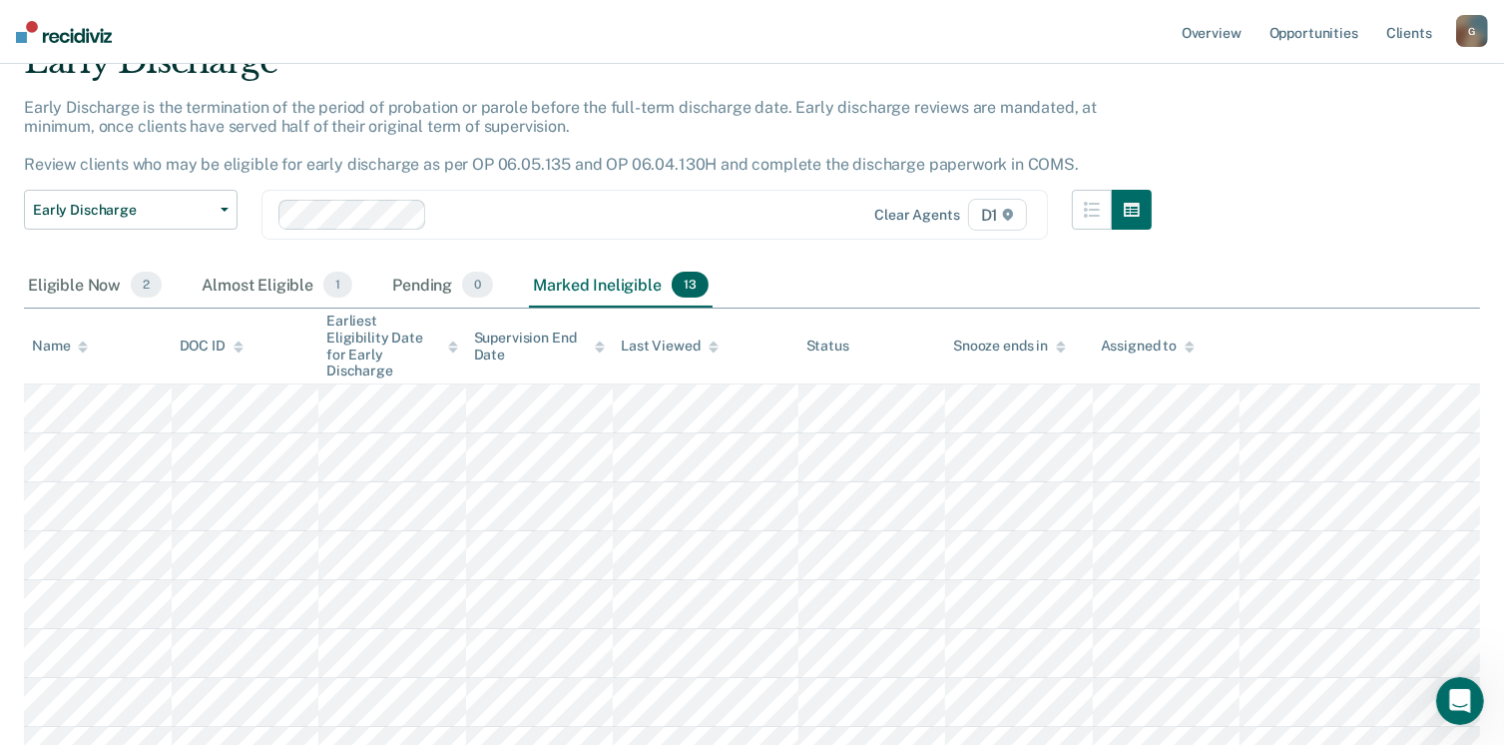
click at [267, 287] on div "Almost Eligible 1" at bounding box center [277, 286] width 159 height 44
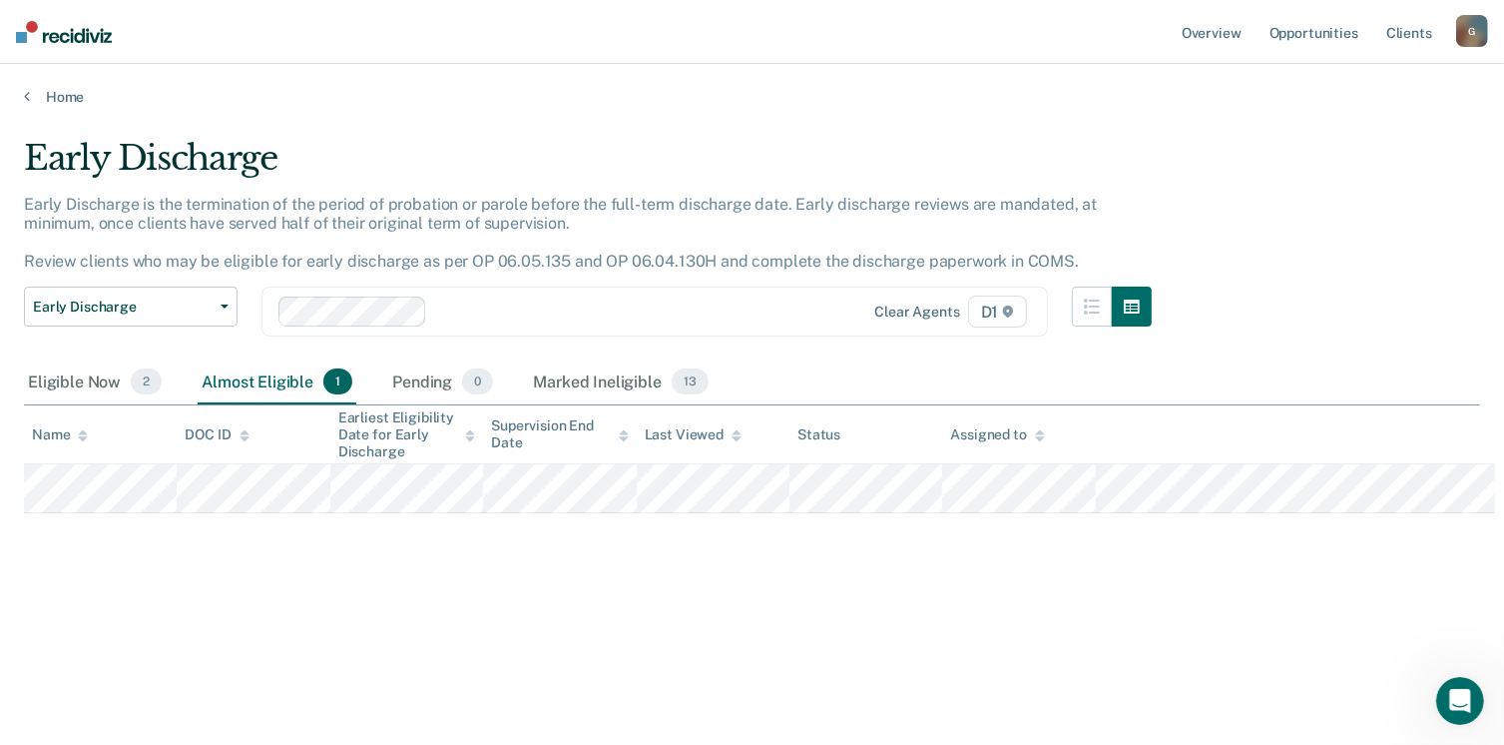
scroll to position [0, 0]
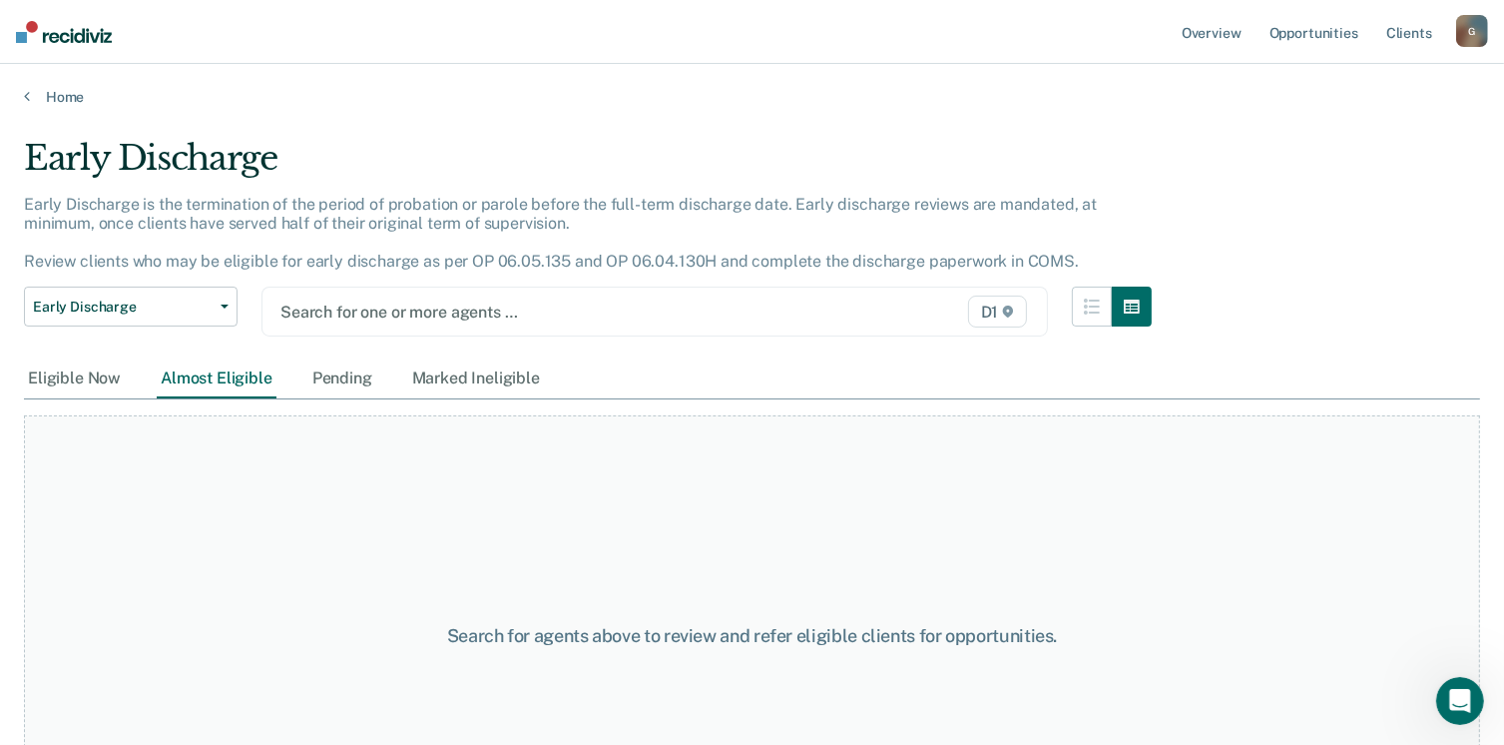
drag, startPoint x: 998, startPoint y: 319, endPoint x: 986, endPoint y: 320, distance: 12.0
click at [996, 320] on span "D1" at bounding box center [998, 312] width 60 height 32
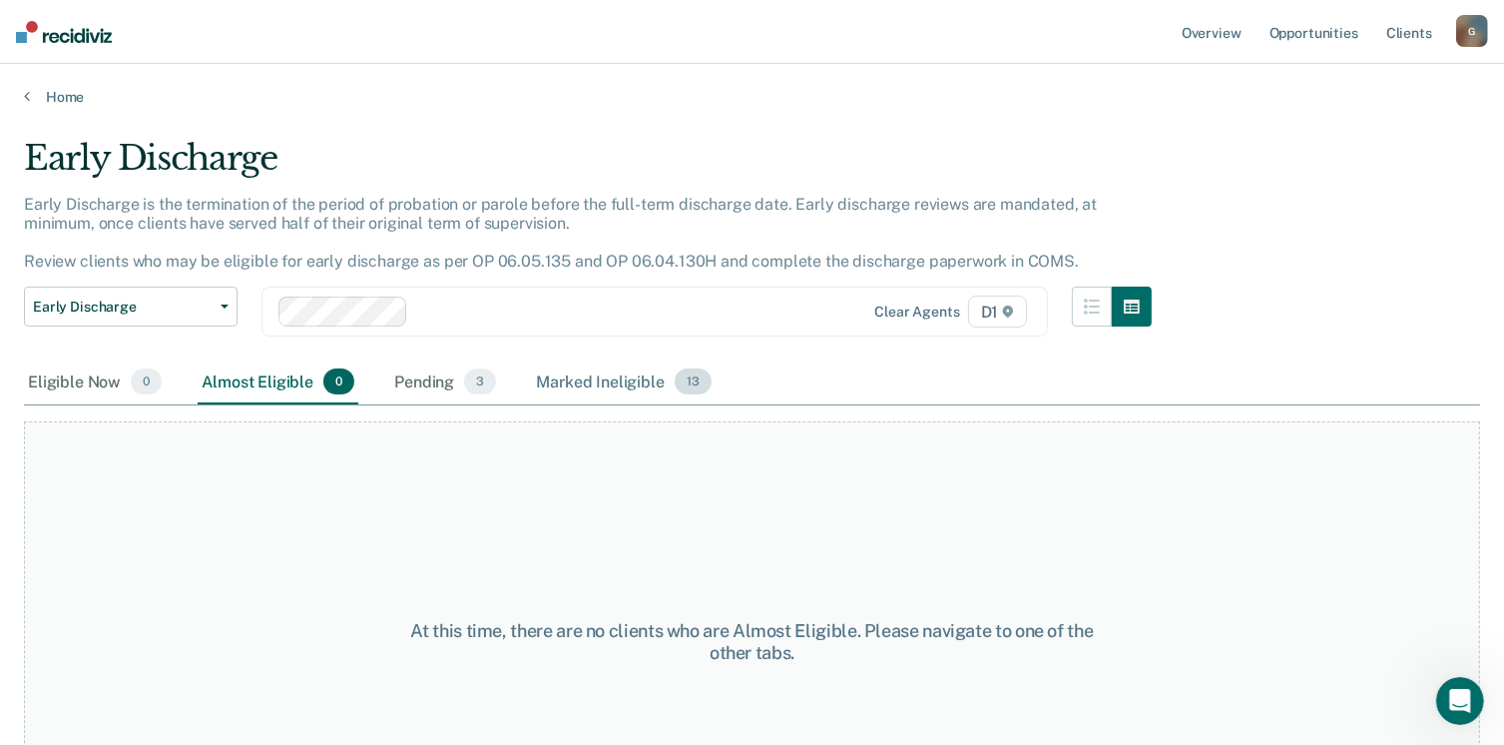
click at [671, 384] on div "Marked Ineligible 13" at bounding box center [623, 382] width 183 height 44
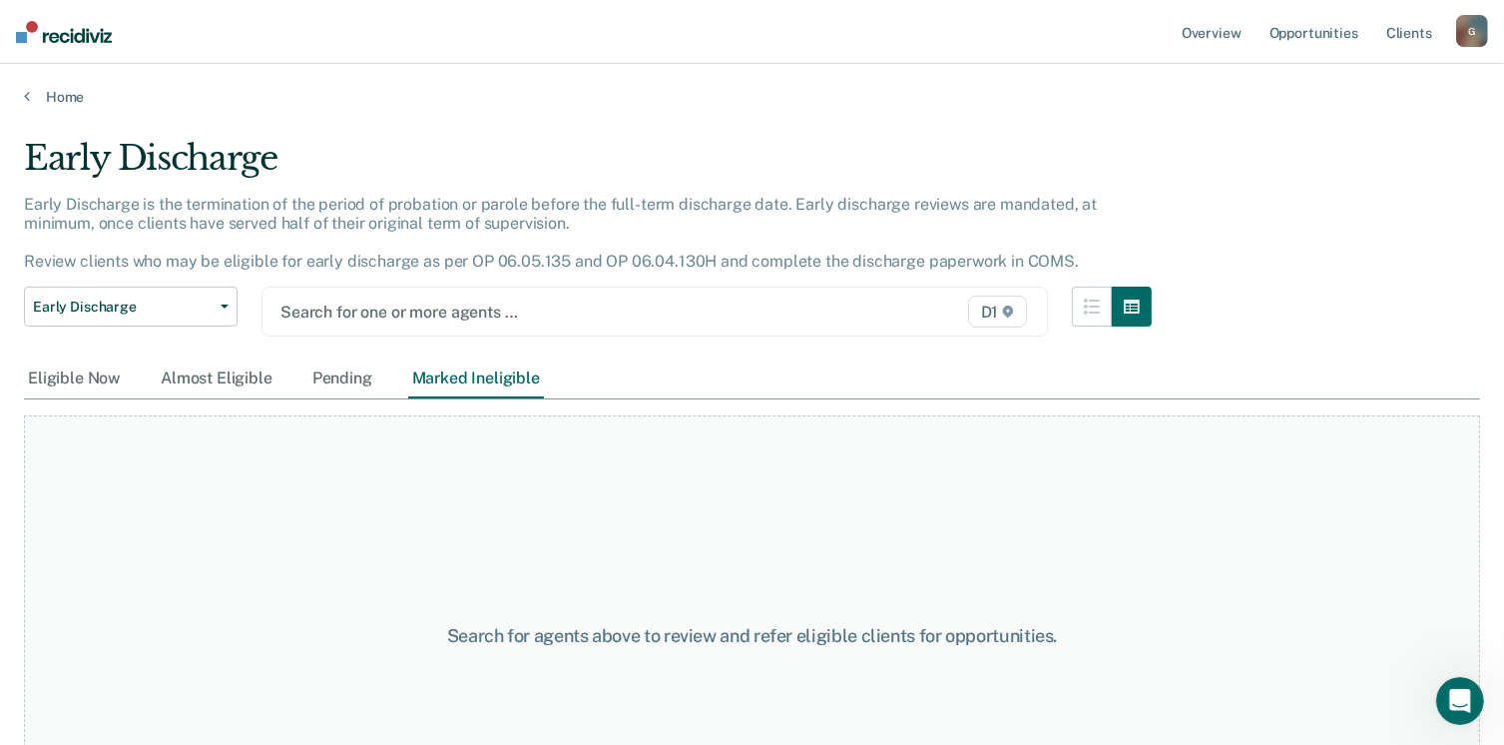
click at [985, 304] on span "D1" at bounding box center [998, 312] width 60 height 32
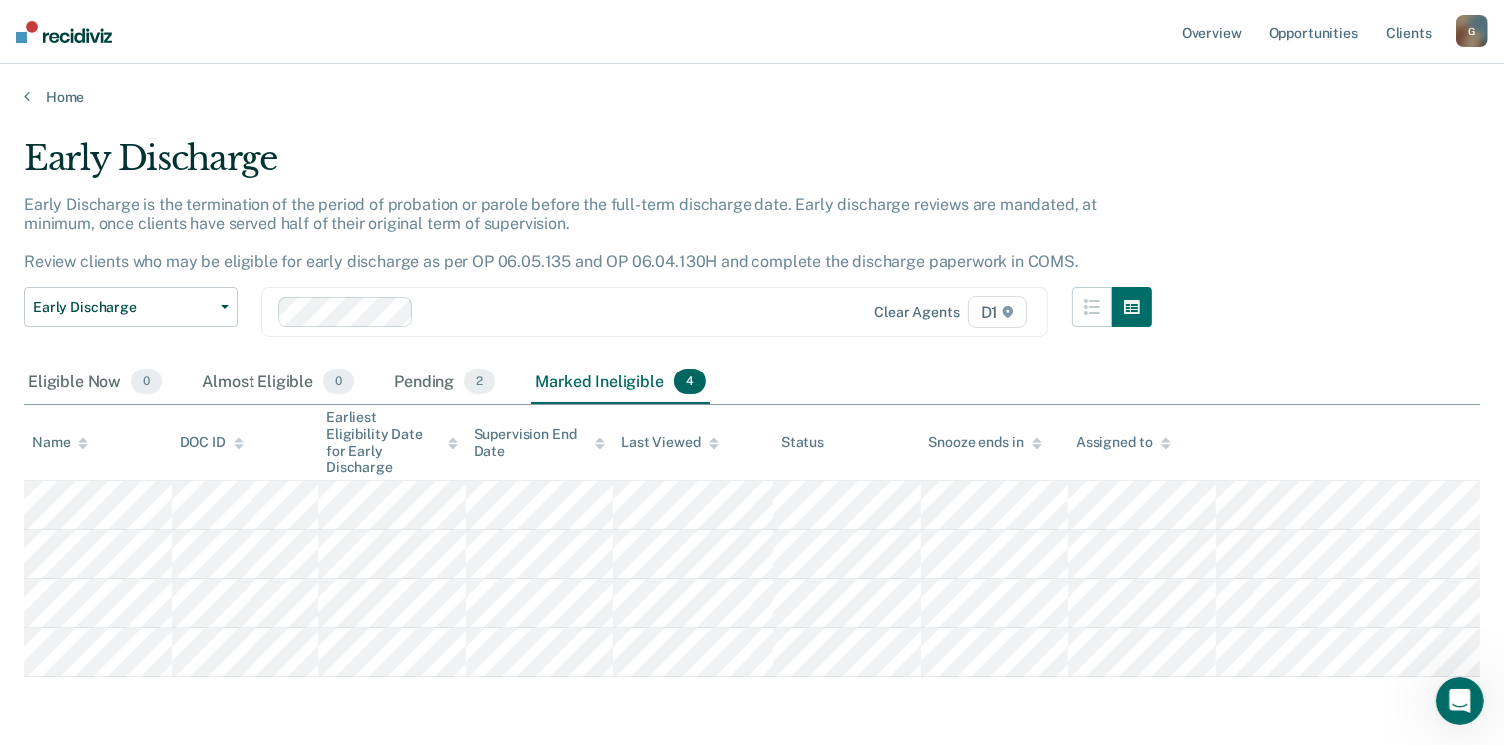
click at [683, 380] on span "4" at bounding box center [690, 381] width 32 height 26
click at [479, 377] on span "2" at bounding box center [479, 381] width 31 height 26
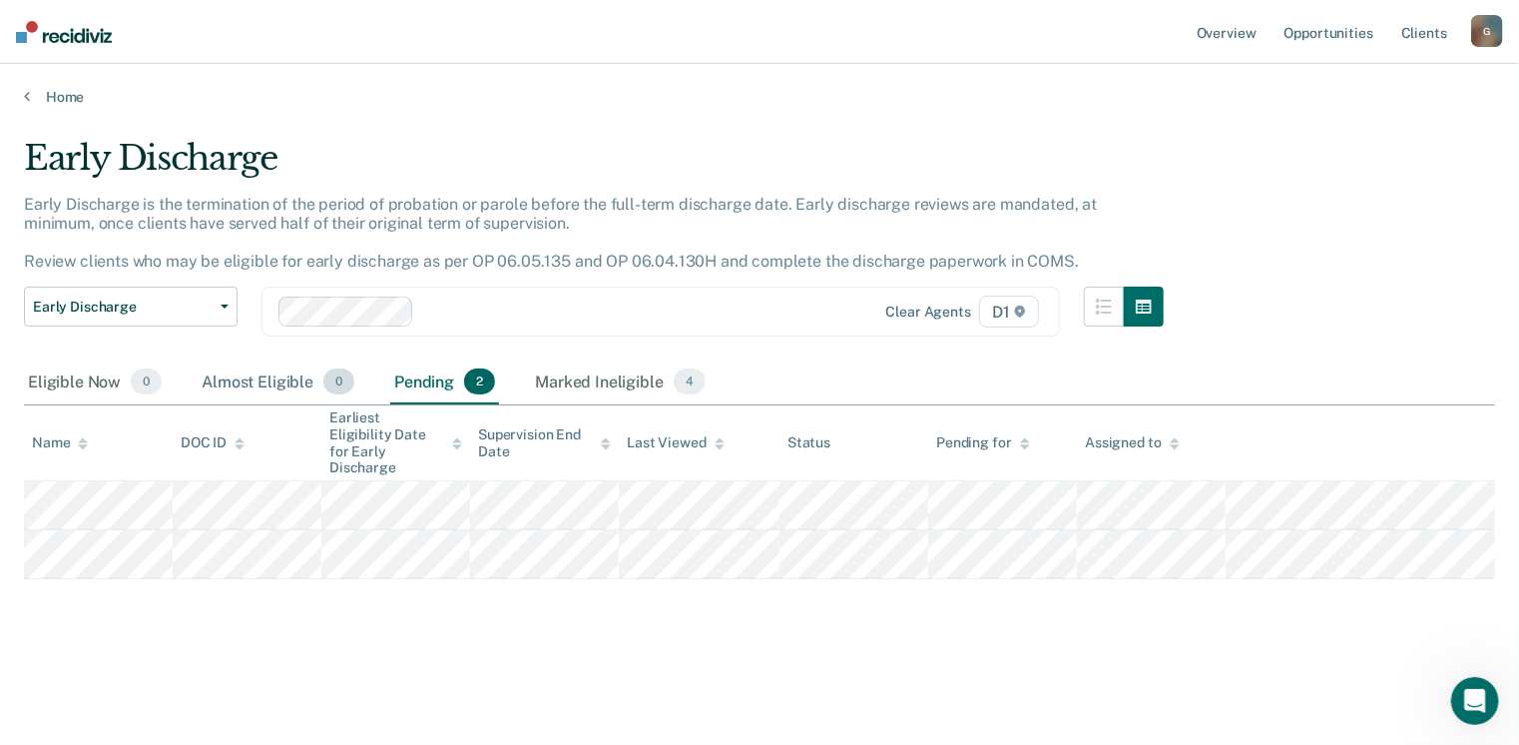
click at [335, 380] on span "0" at bounding box center [338, 381] width 31 height 26
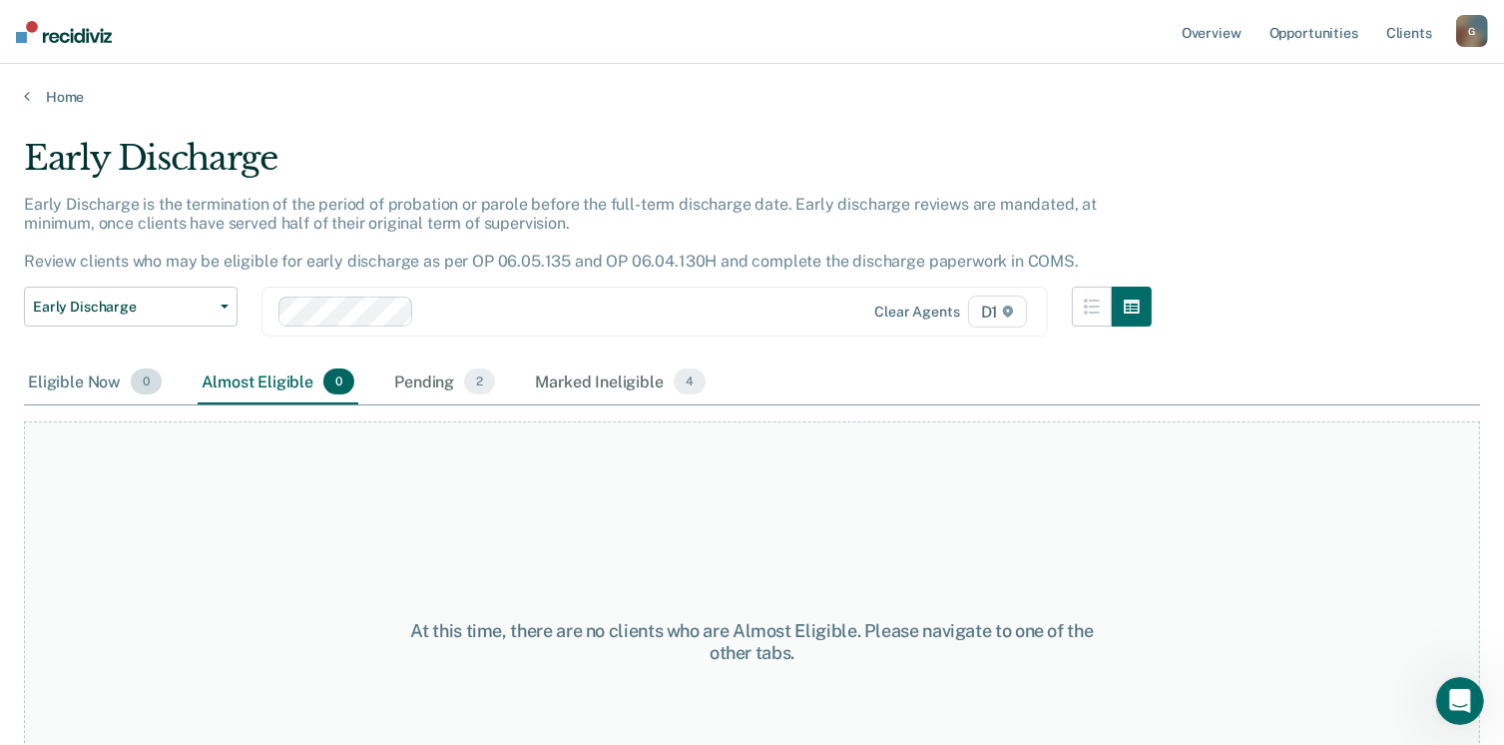
click at [156, 383] on span "0" at bounding box center [146, 381] width 31 height 26
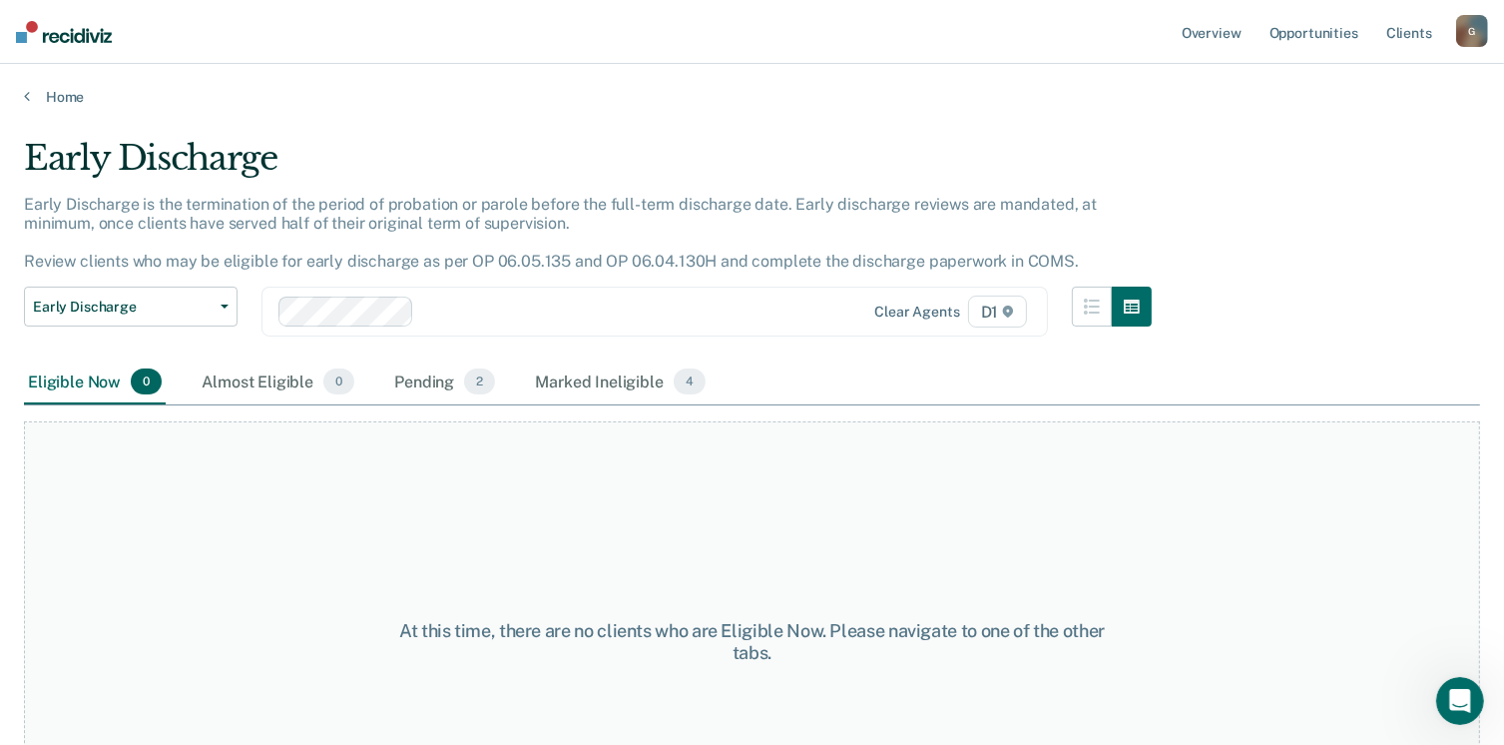
drag, startPoint x: 323, startPoint y: 383, endPoint x: 359, endPoint y: 392, distance: 37.0
click at [331, 387] on span "0" at bounding box center [338, 381] width 31 height 26
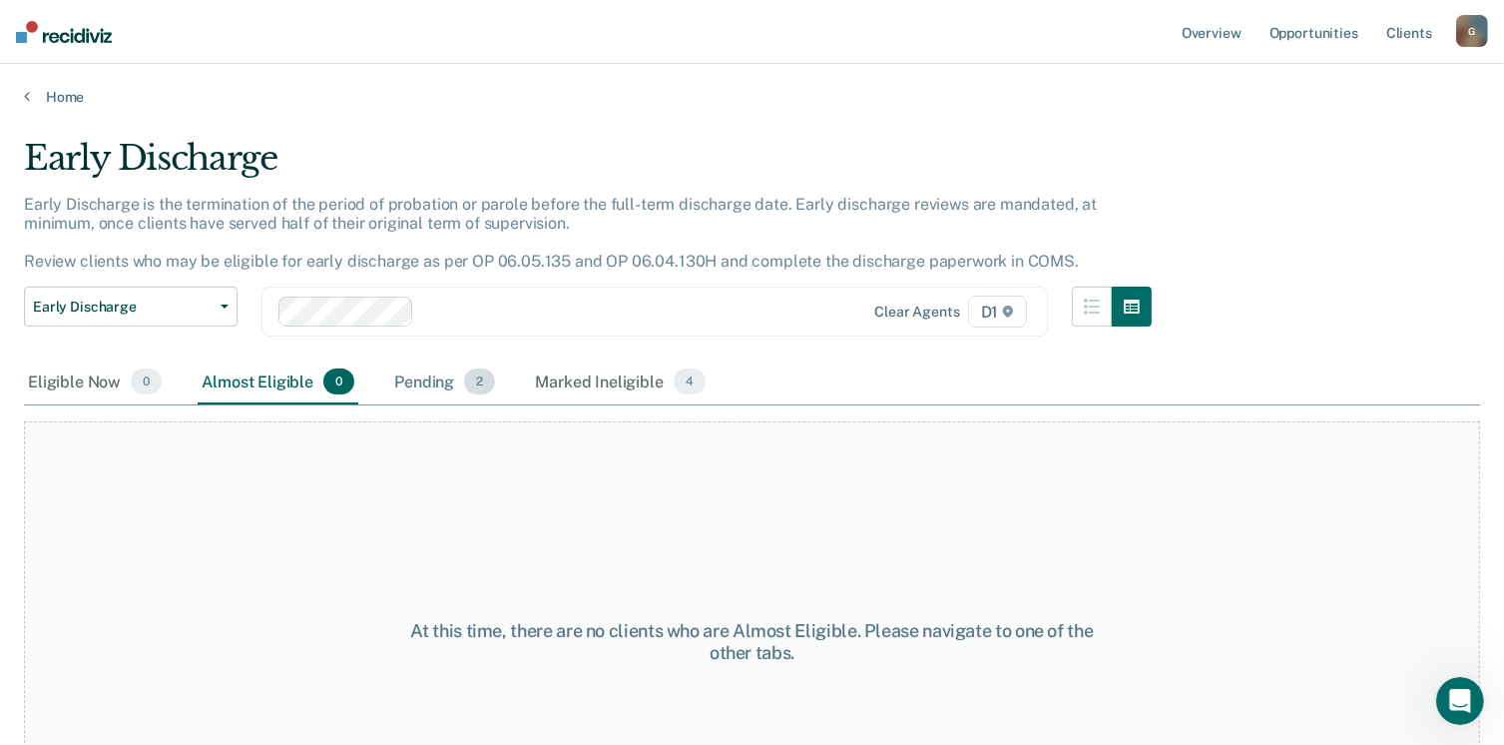
click at [483, 384] on span "2" at bounding box center [479, 381] width 31 height 26
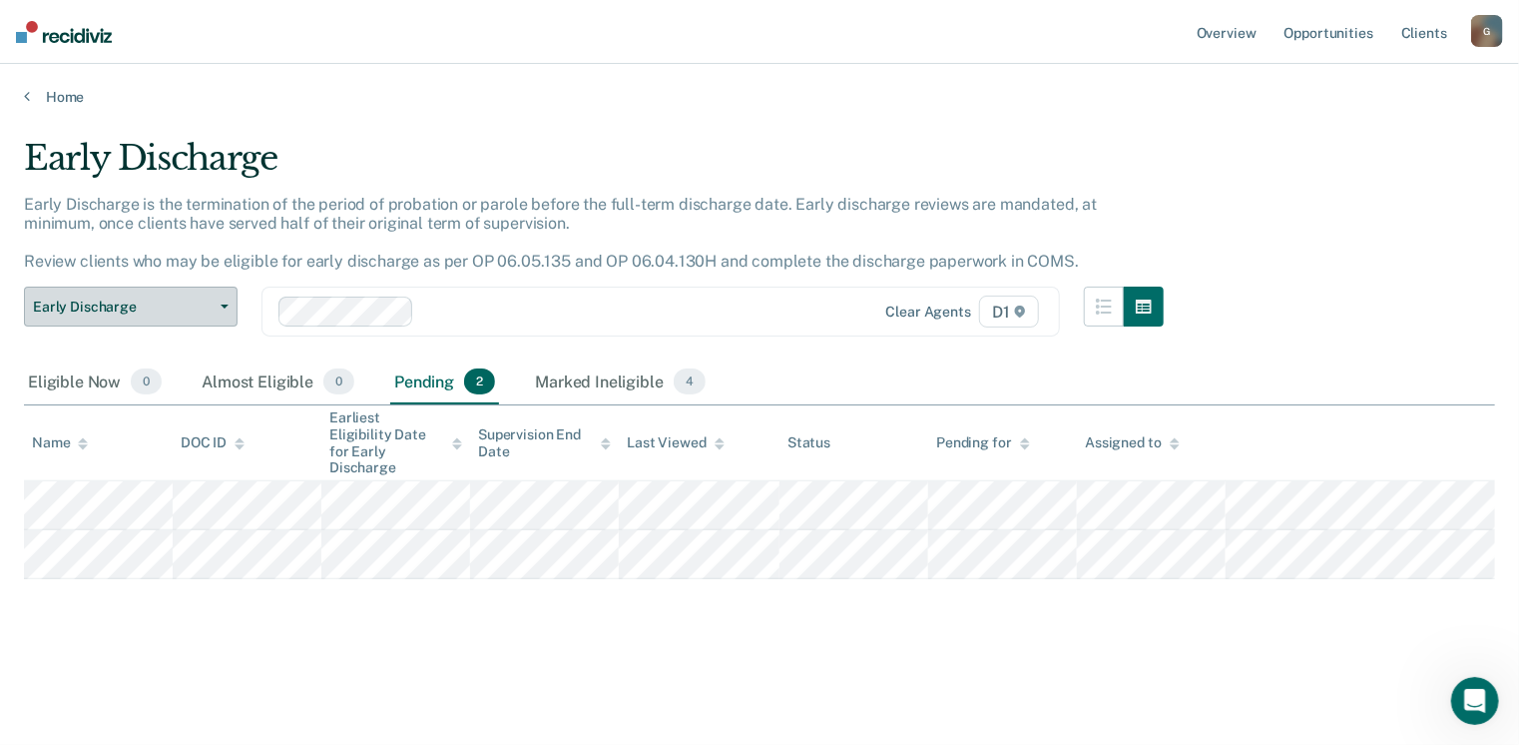
click at [221, 304] on icon "button" at bounding box center [225, 306] width 8 height 4
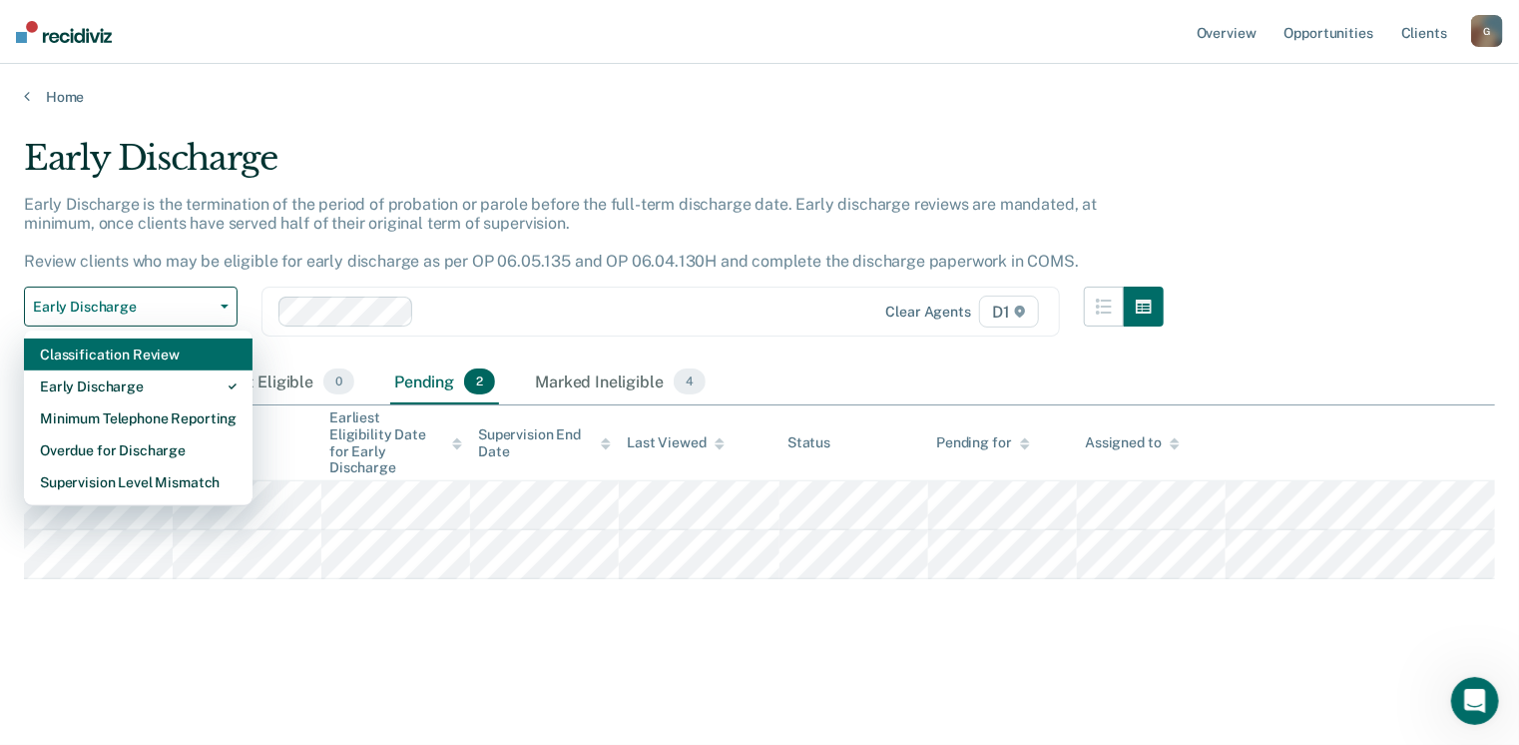
click at [119, 359] on div "Classification Review" at bounding box center [138, 354] width 197 height 32
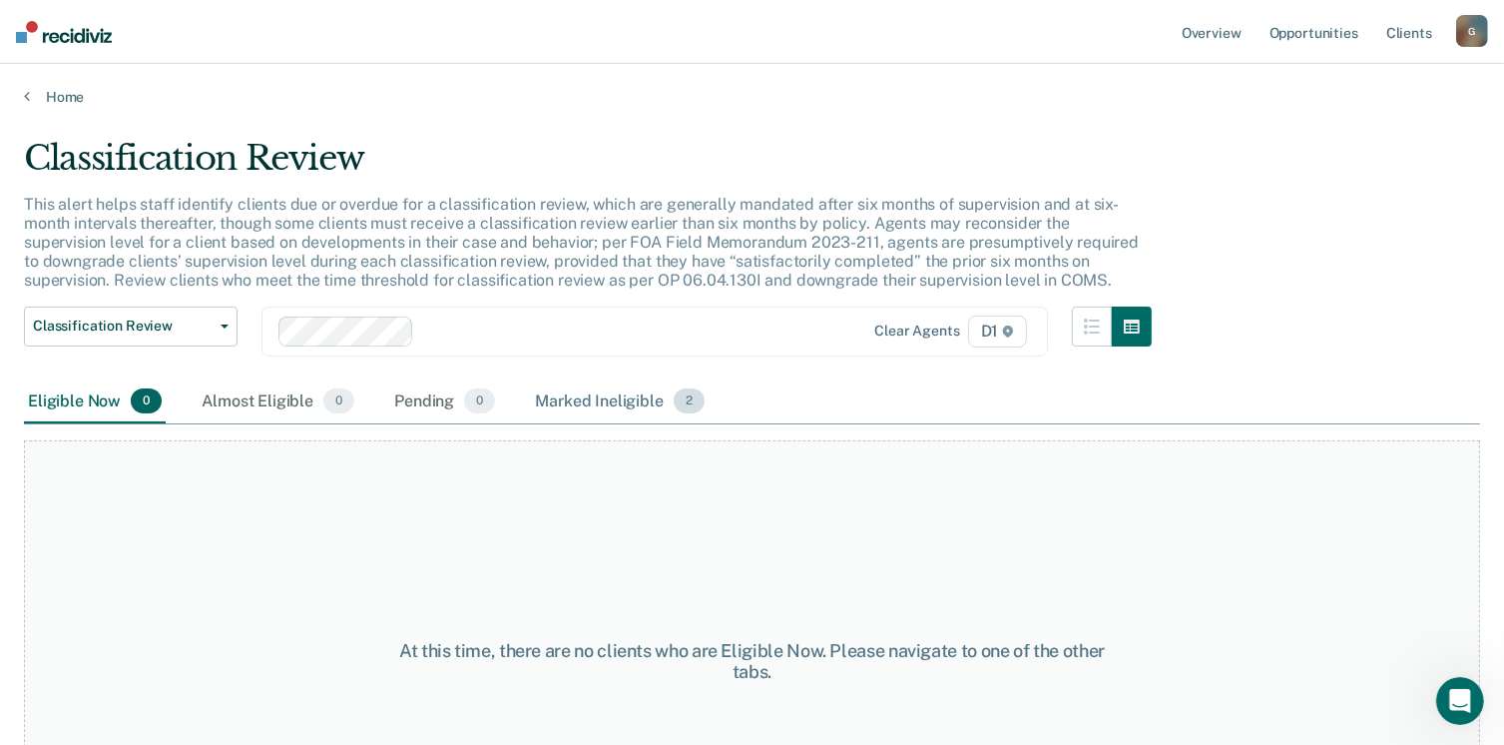
click at [592, 400] on div "Marked Ineligible 2" at bounding box center [620, 402] width 178 height 44
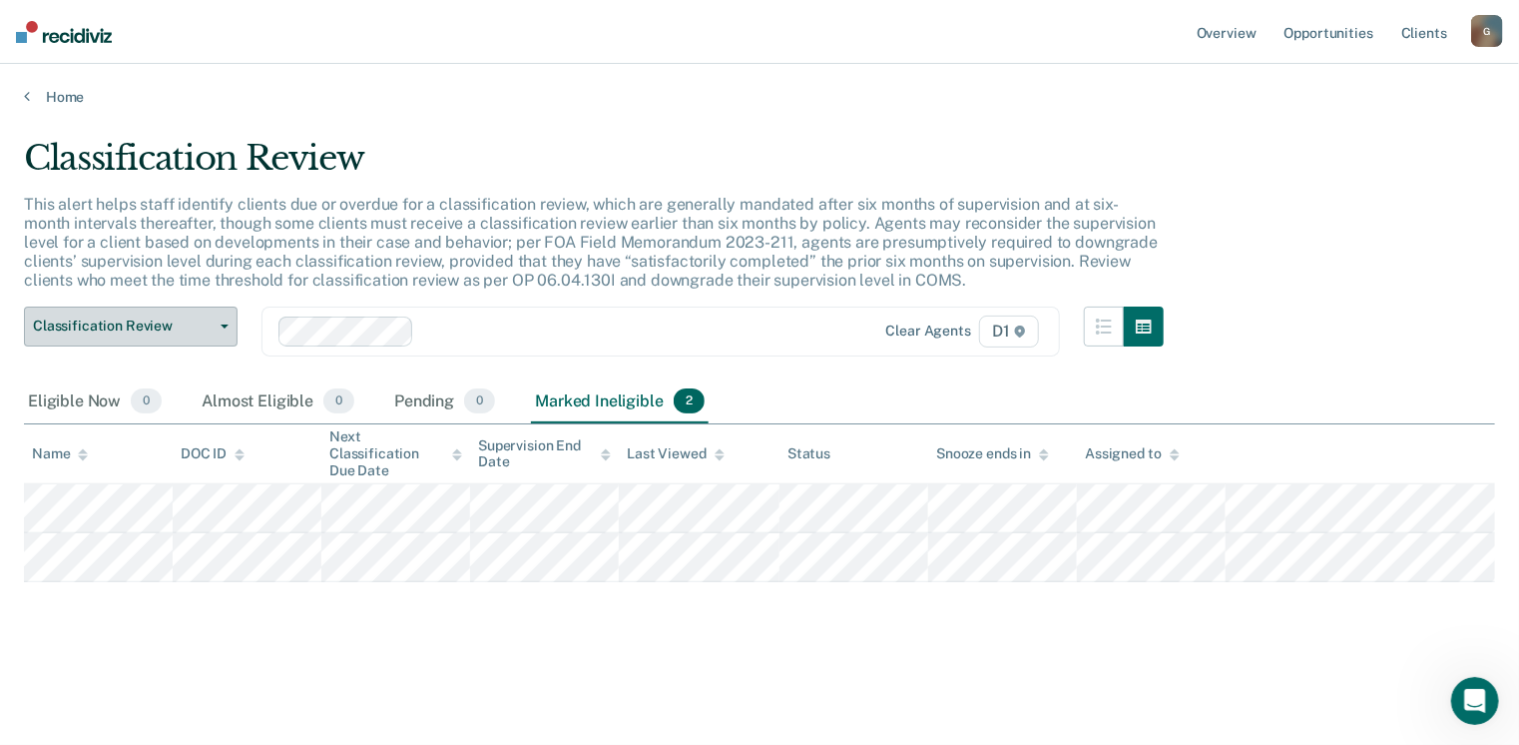
click at [230, 324] on button "Classification Review" at bounding box center [131, 326] width 214 height 40
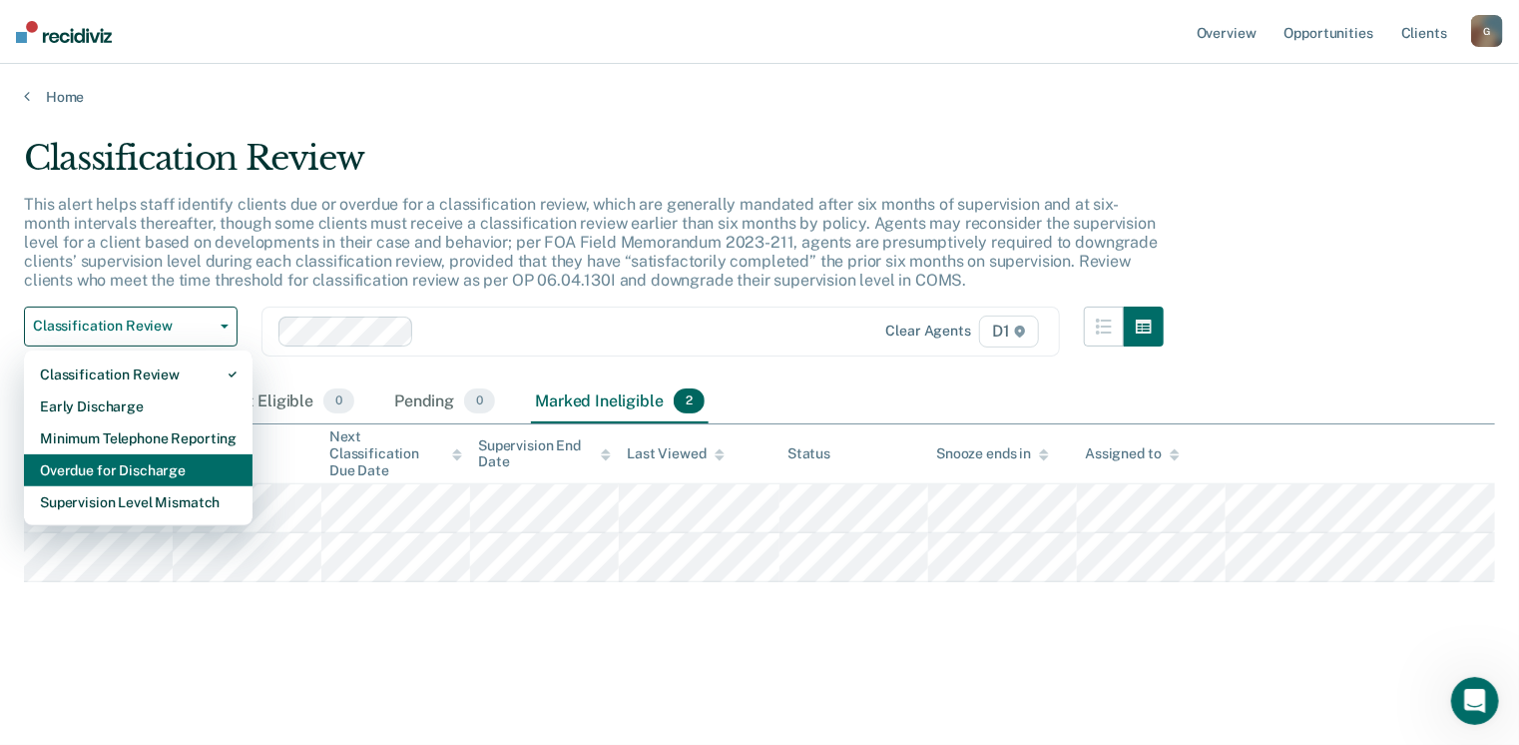
click at [164, 473] on div "Overdue for Discharge" at bounding box center [138, 470] width 197 height 32
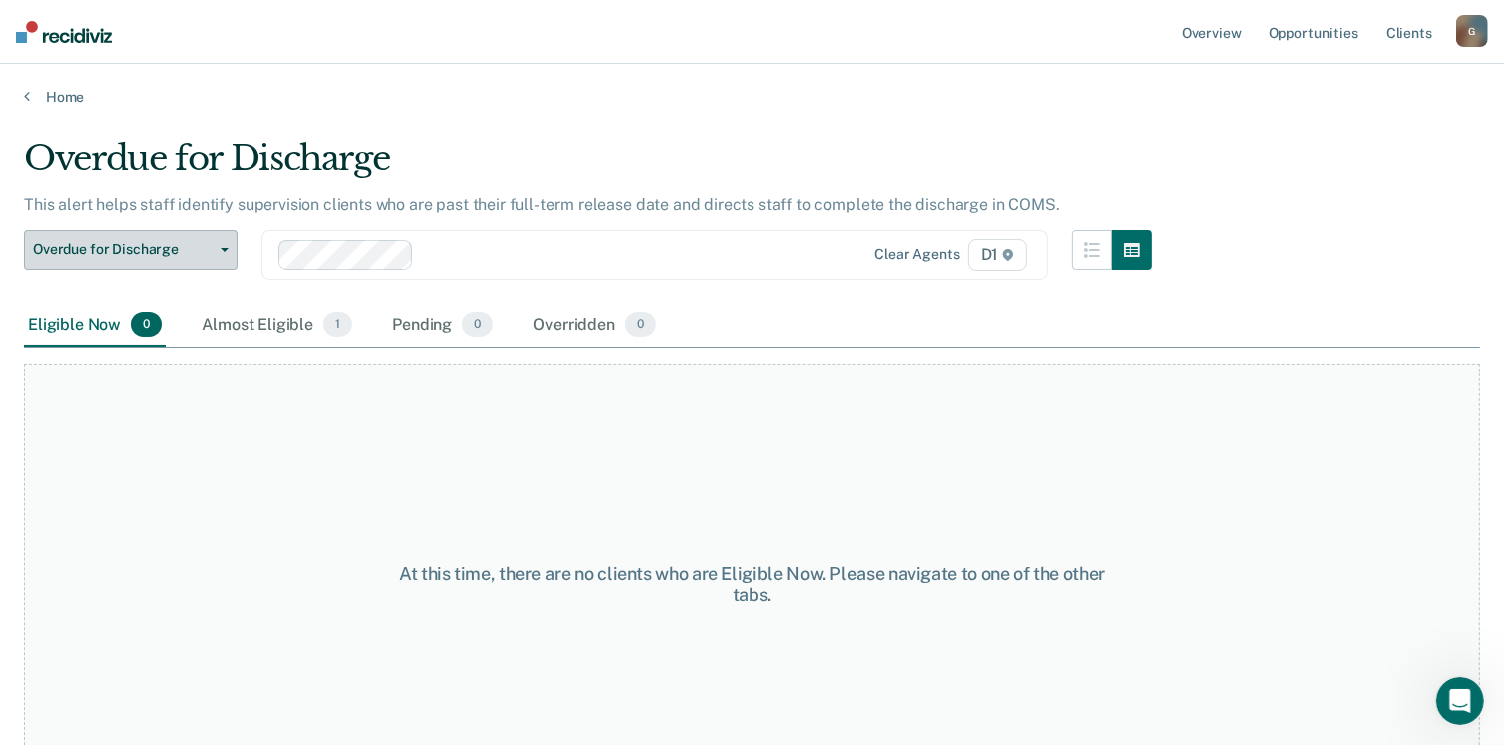
click at [228, 249] on button "Overdue for Discharge" at bounding box center [131, 250] width 214 height 40
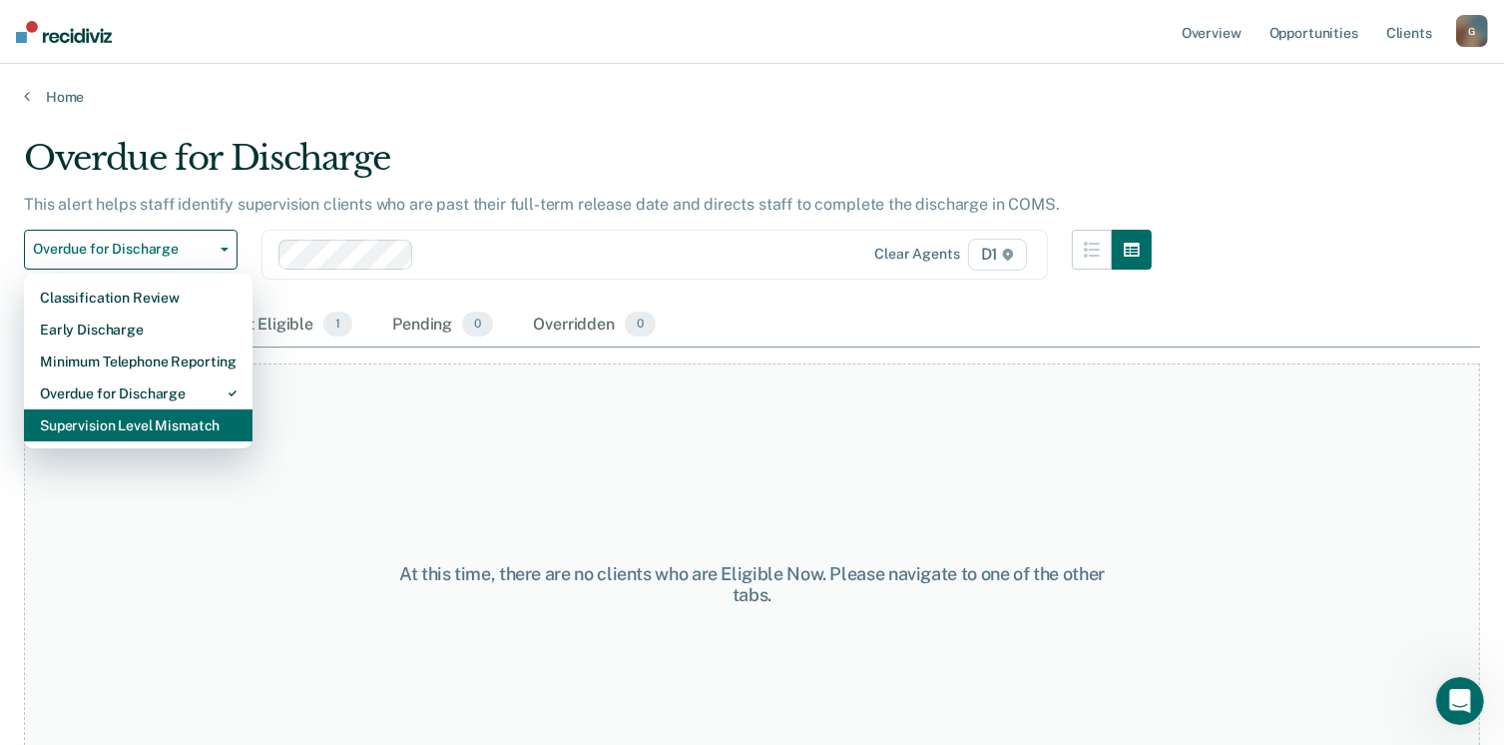
click at [144, 422] on div "Supervision Level Mismatch" at bounding box center [138, 425] width 197 height 32
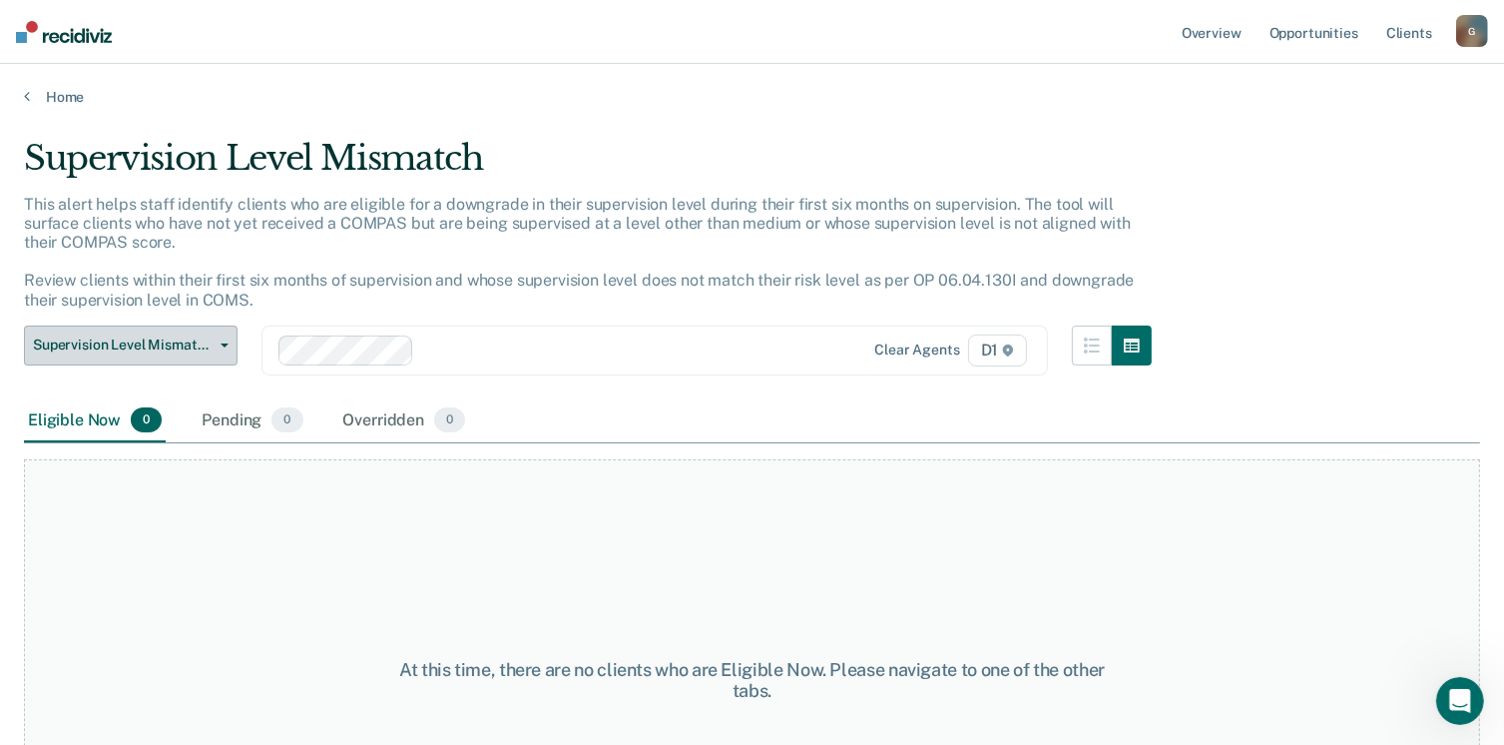
click at [230, 343] on button "Supervision Level Mismatch" at bounding box center [131, 345] width 214 height 40
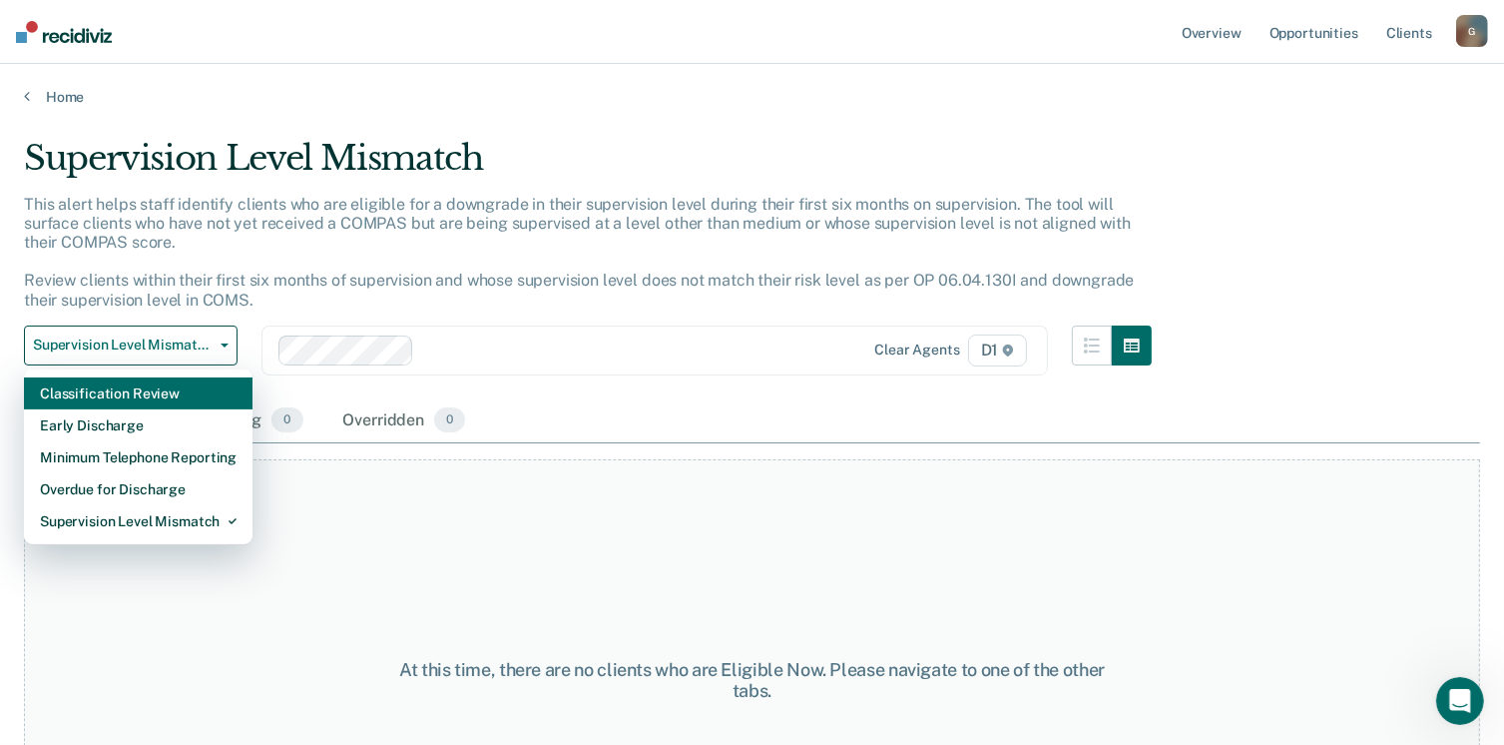
click at [135, 398] on div "Classification Review" at bounding box center [138, 393] width 197 height 32
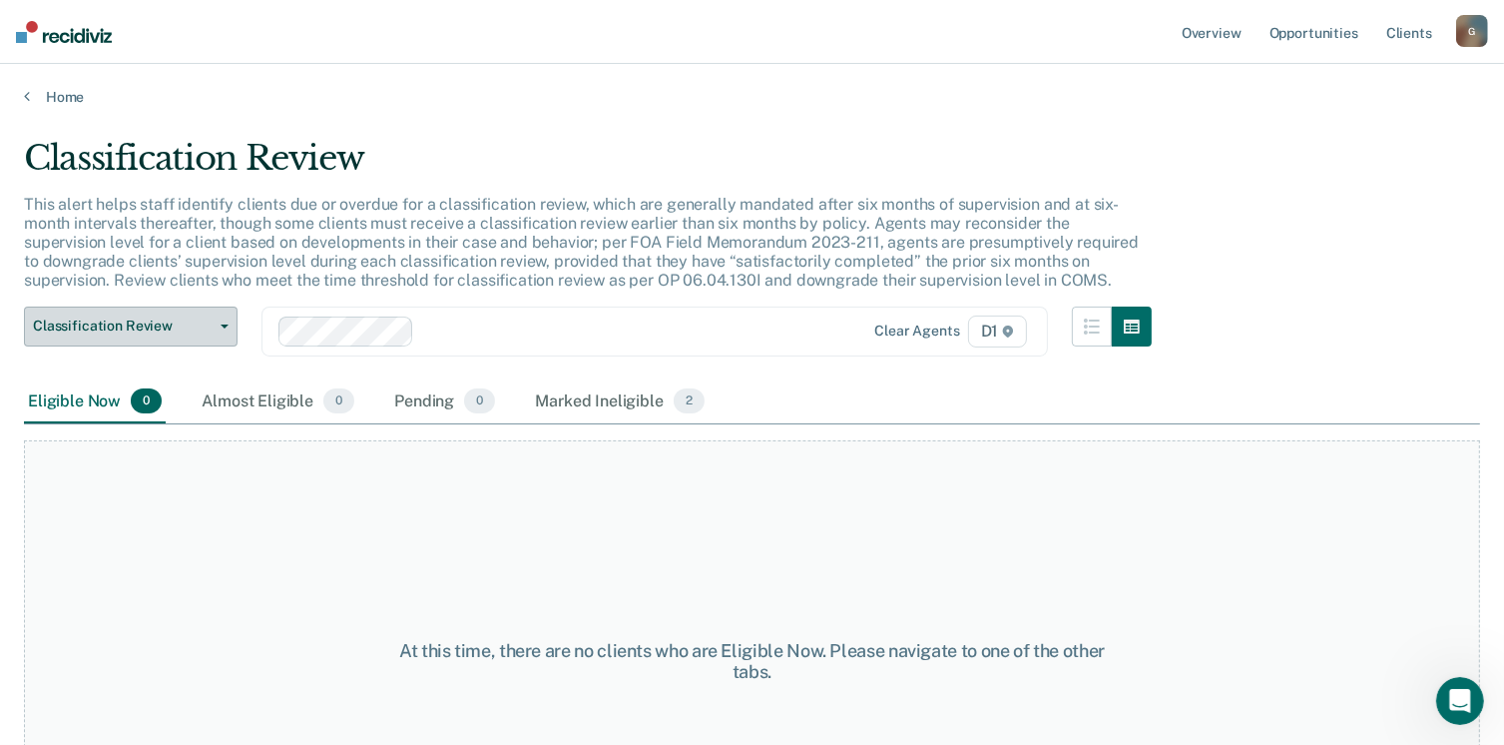
click at [228, 320] on button "Classification Review" at bounding box center [131, 326] width 214 height 40
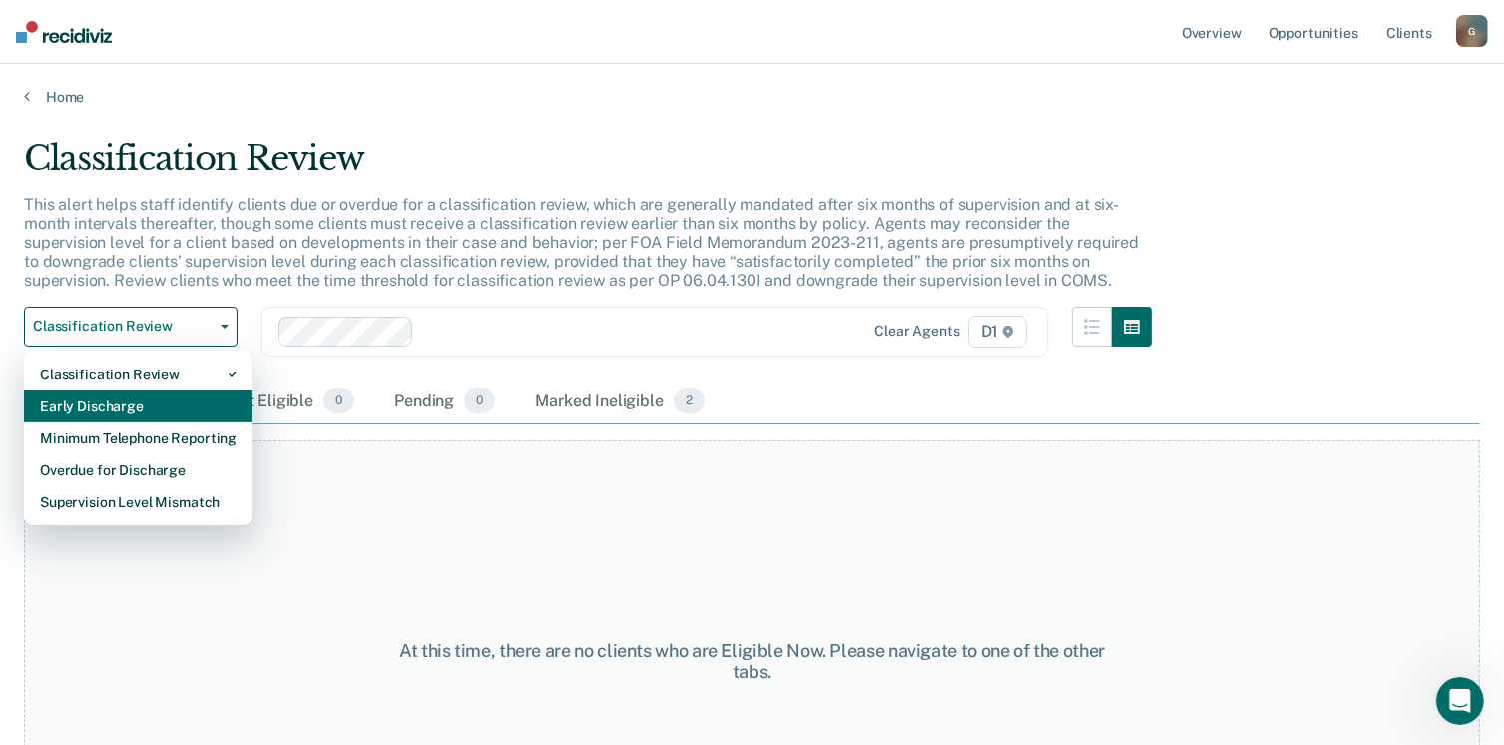
drag, startPoint x: 135, startPoint y: 405, endPoint x: 256, endPoint y: 412, distance: 121.0
click at [149, 408] on div "Early Discharge" at bounding box center [138, 406] width 197 height 32
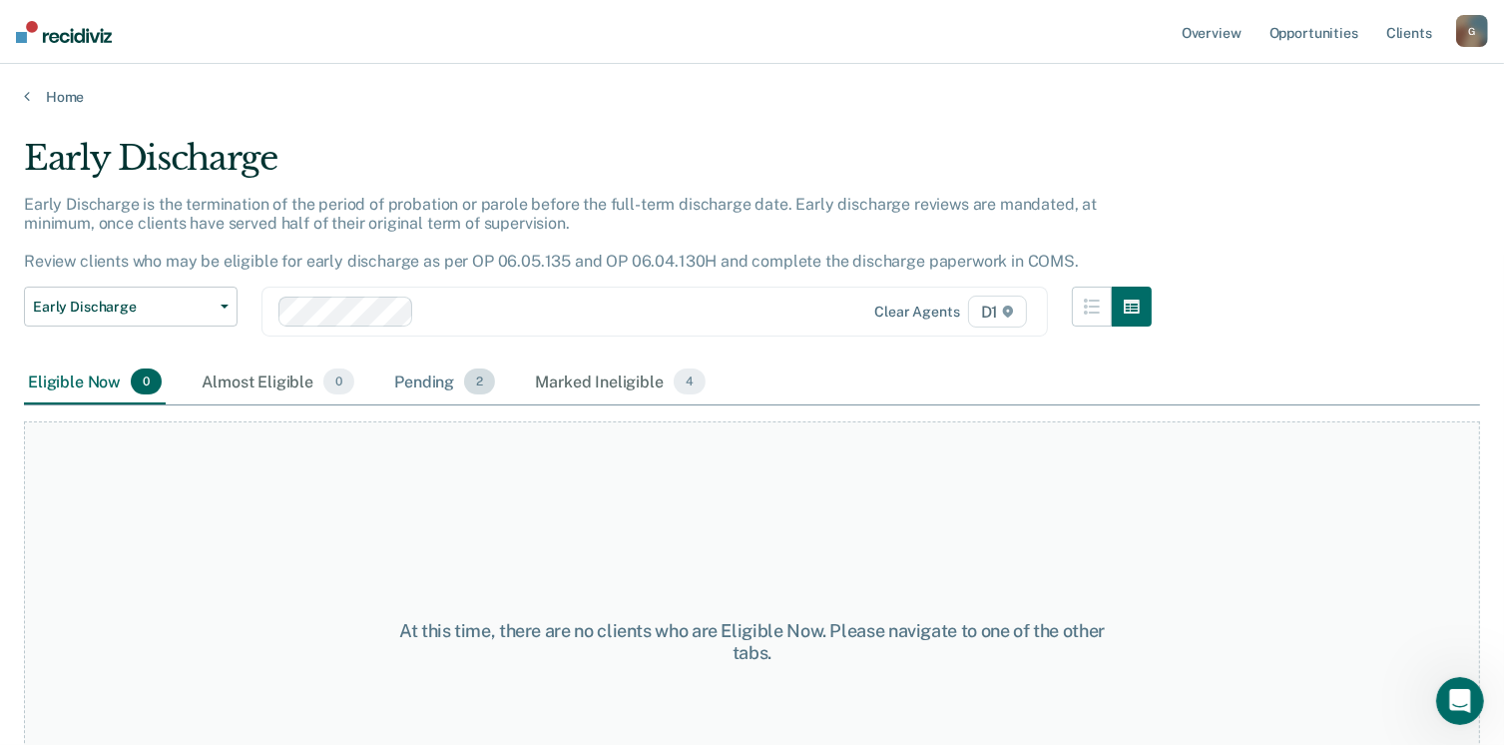
click at [469, 380] on span "2" at bounding box center [479, 381] width 31 height 26
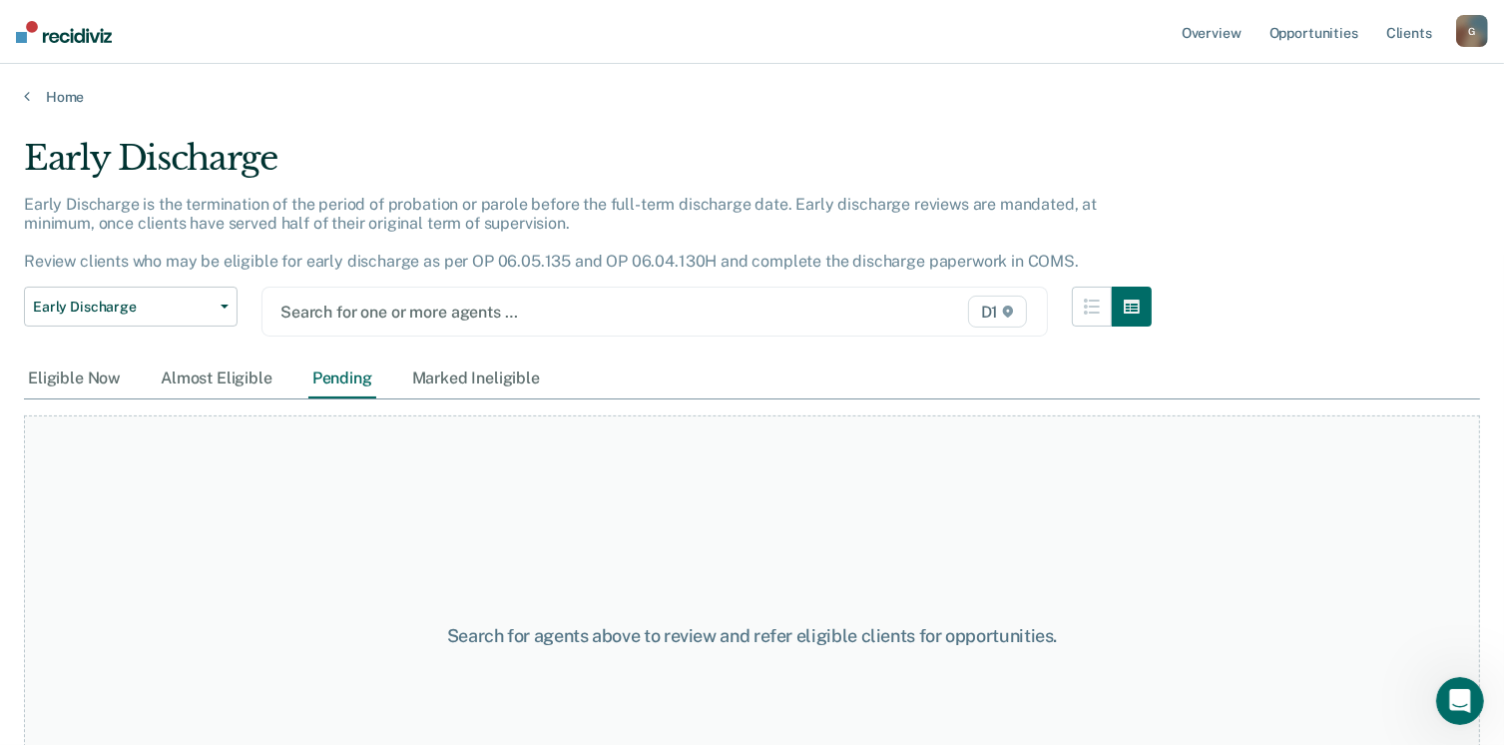
click at [994, 306] on span "D1" at bounding box center [998, 312] width 60 height 32
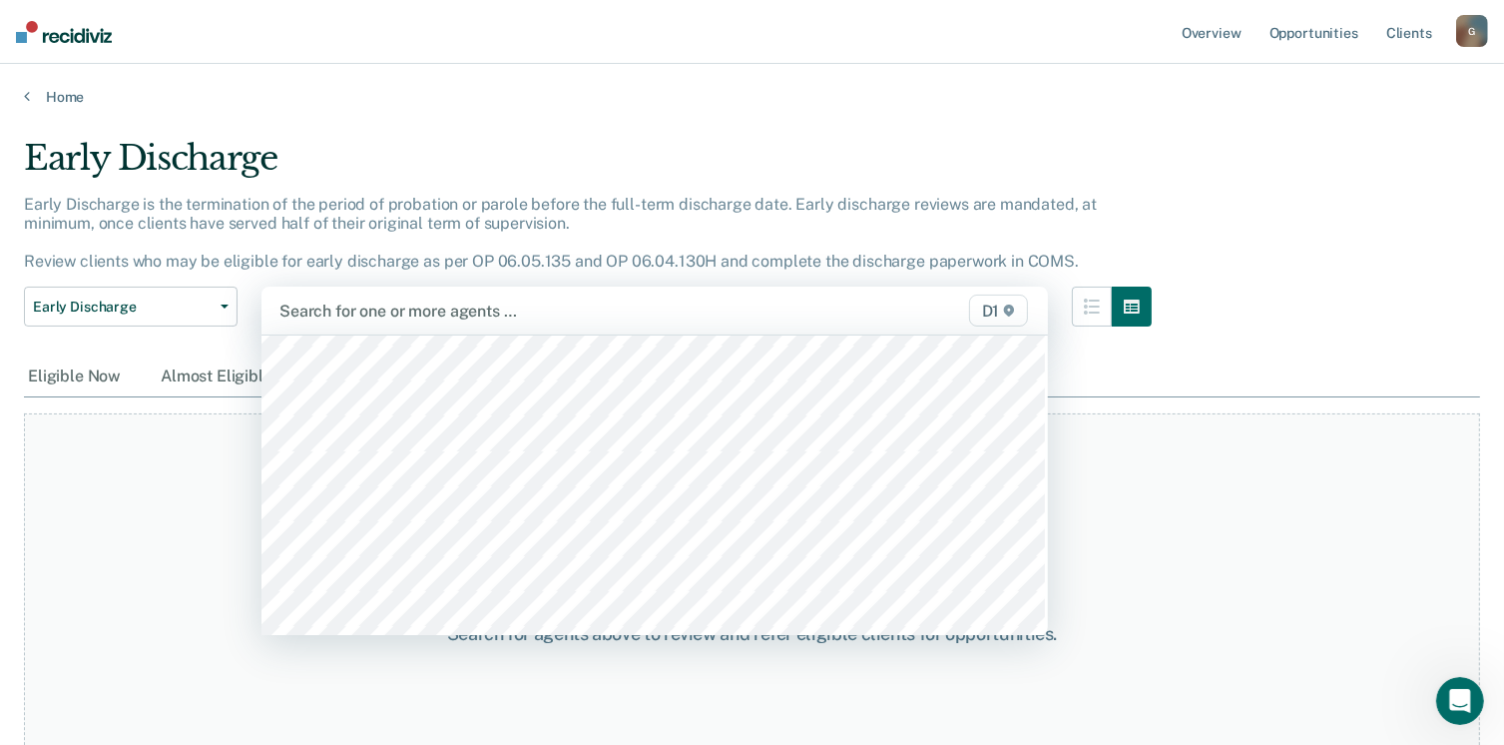
scroll to position [100, 0]
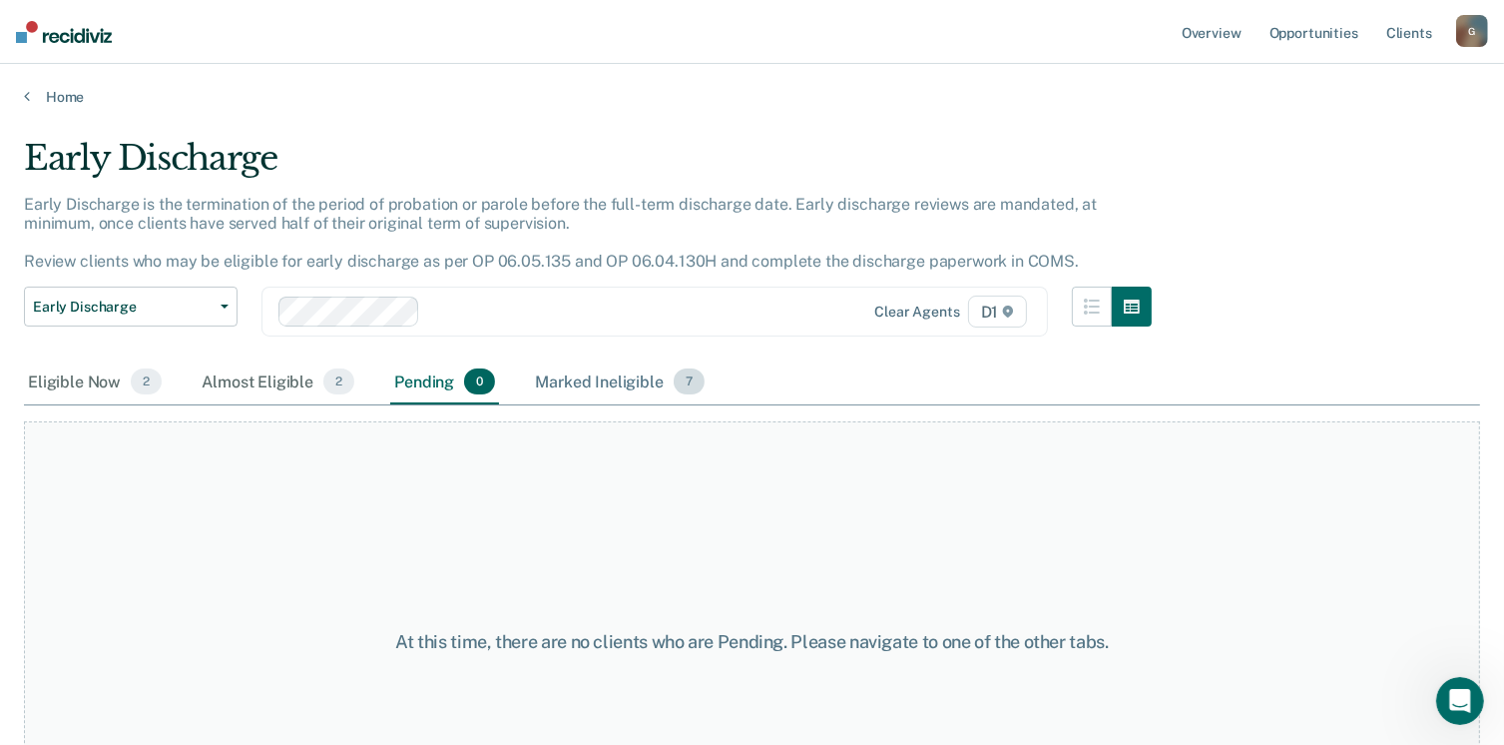
click at [595, 392] on div "Marked Ineligible 7" at bounding box center [620, 382] width 178 height 44
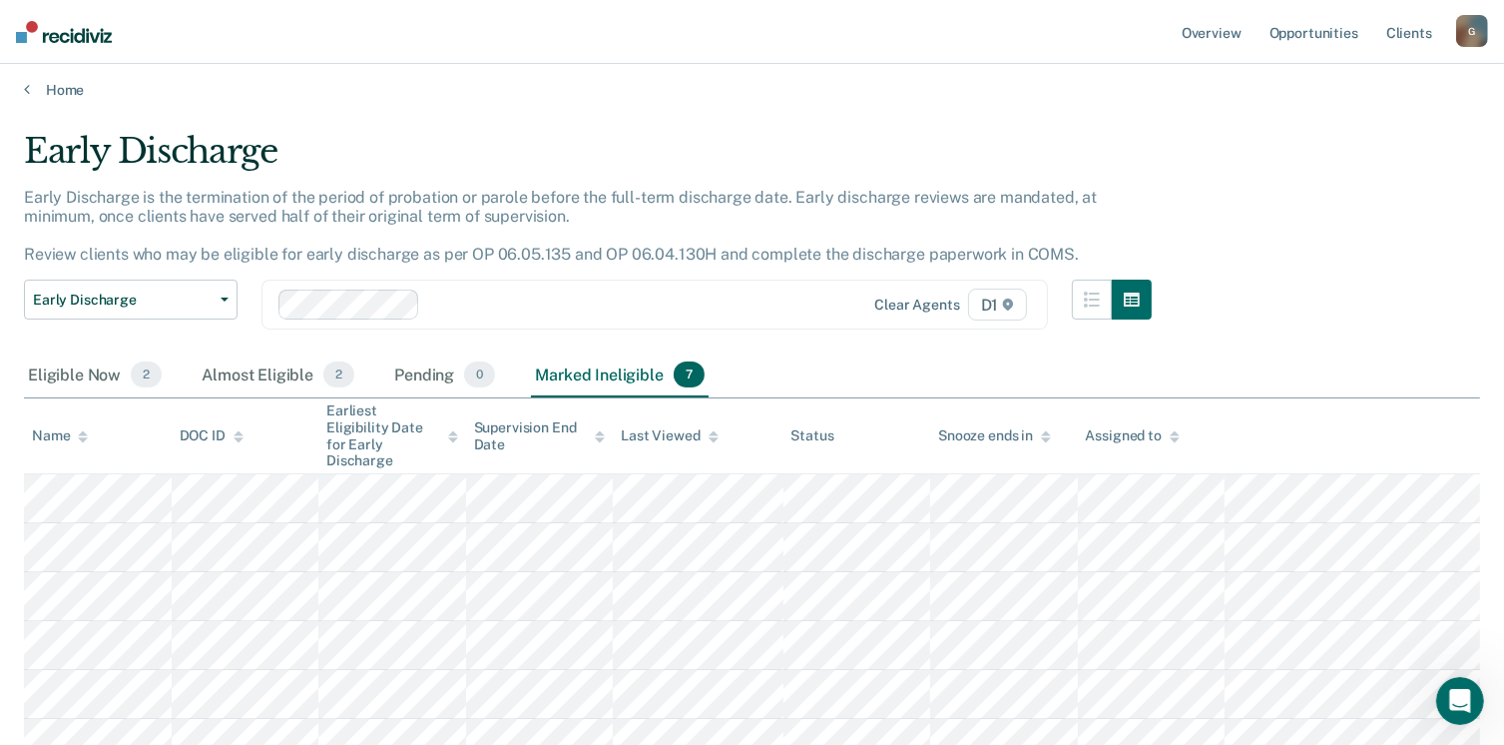
scroll to position [0, 0]
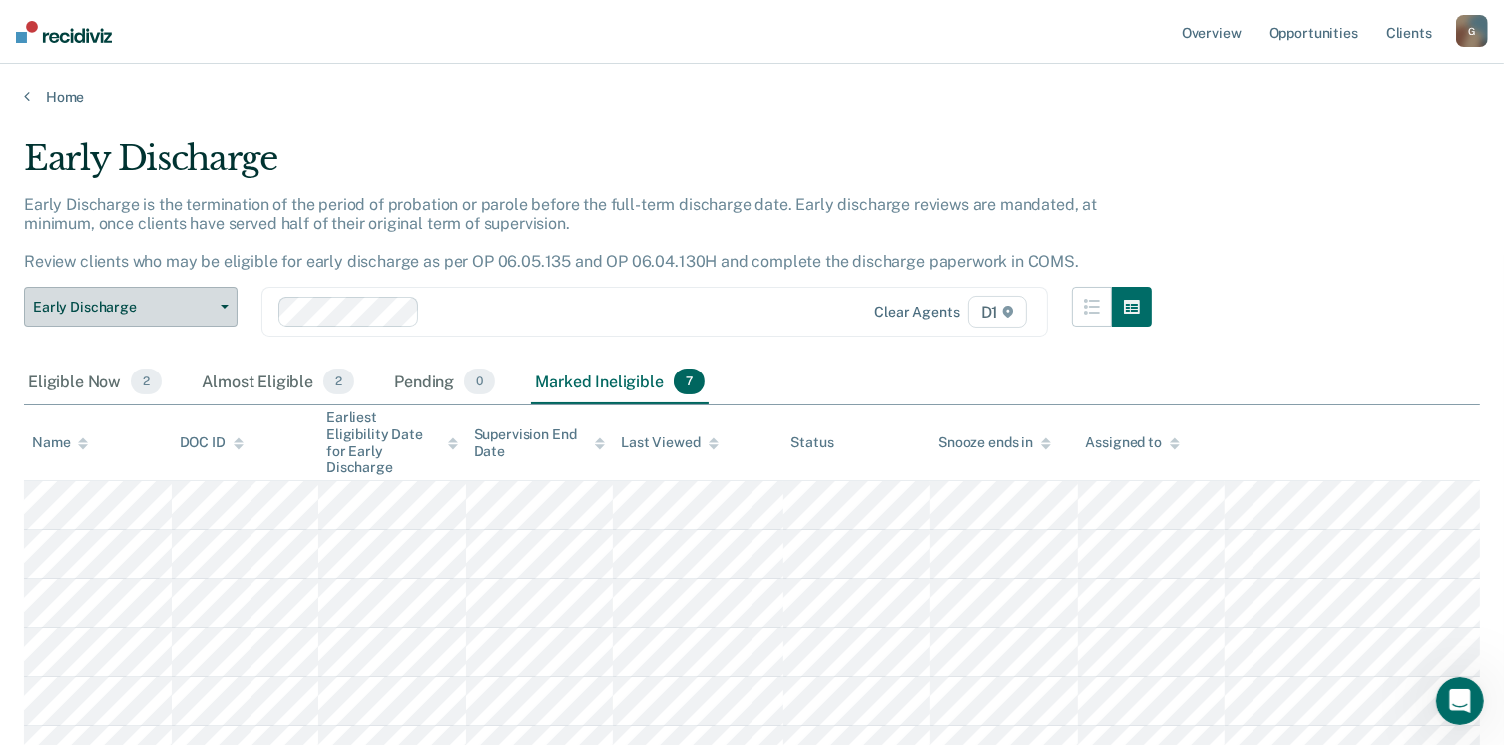
click at [224, 304] on button "Early Discharge" at bounding box center [131, 307] width 214 height 40
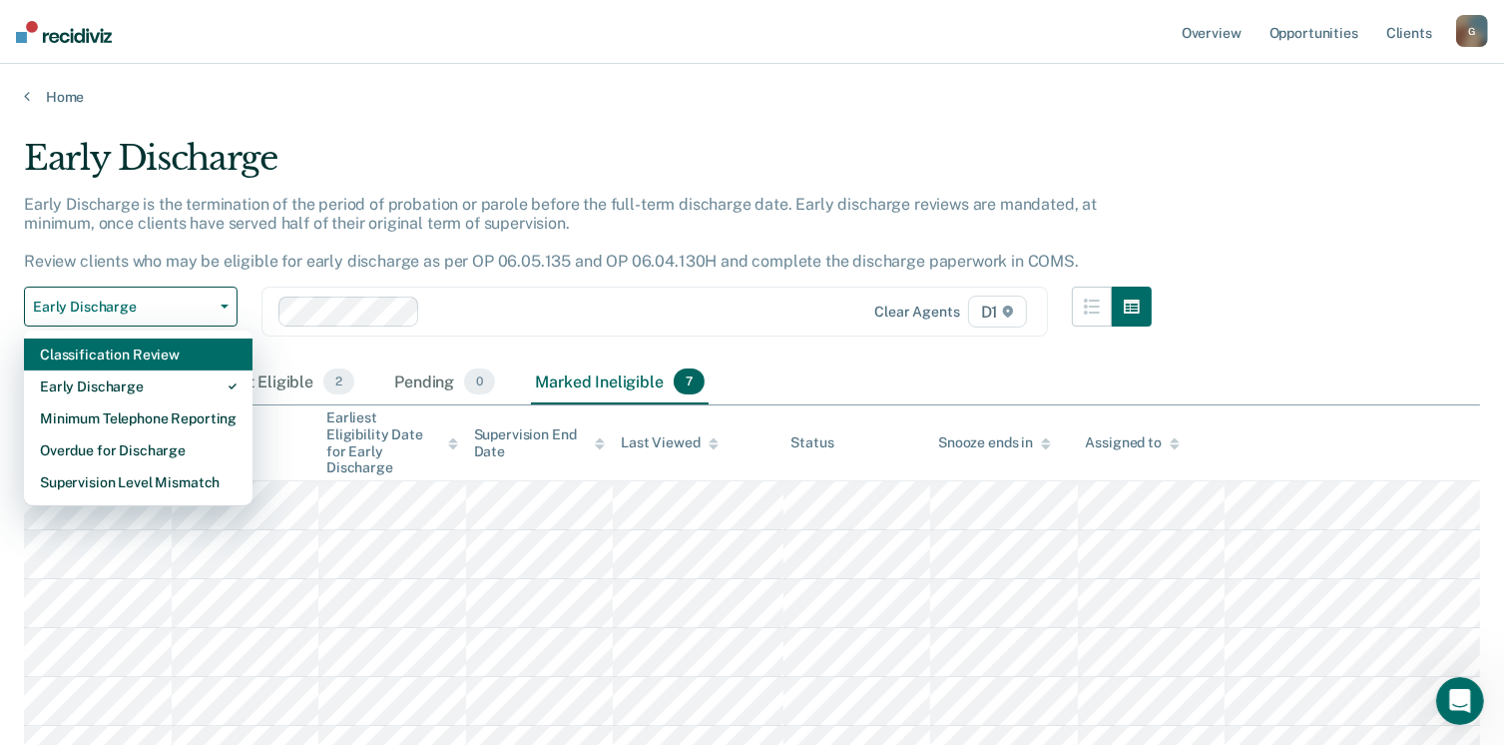
click at [153, 356] on div "Classification Review" at bounding box center [138, 354] width 197 height 32
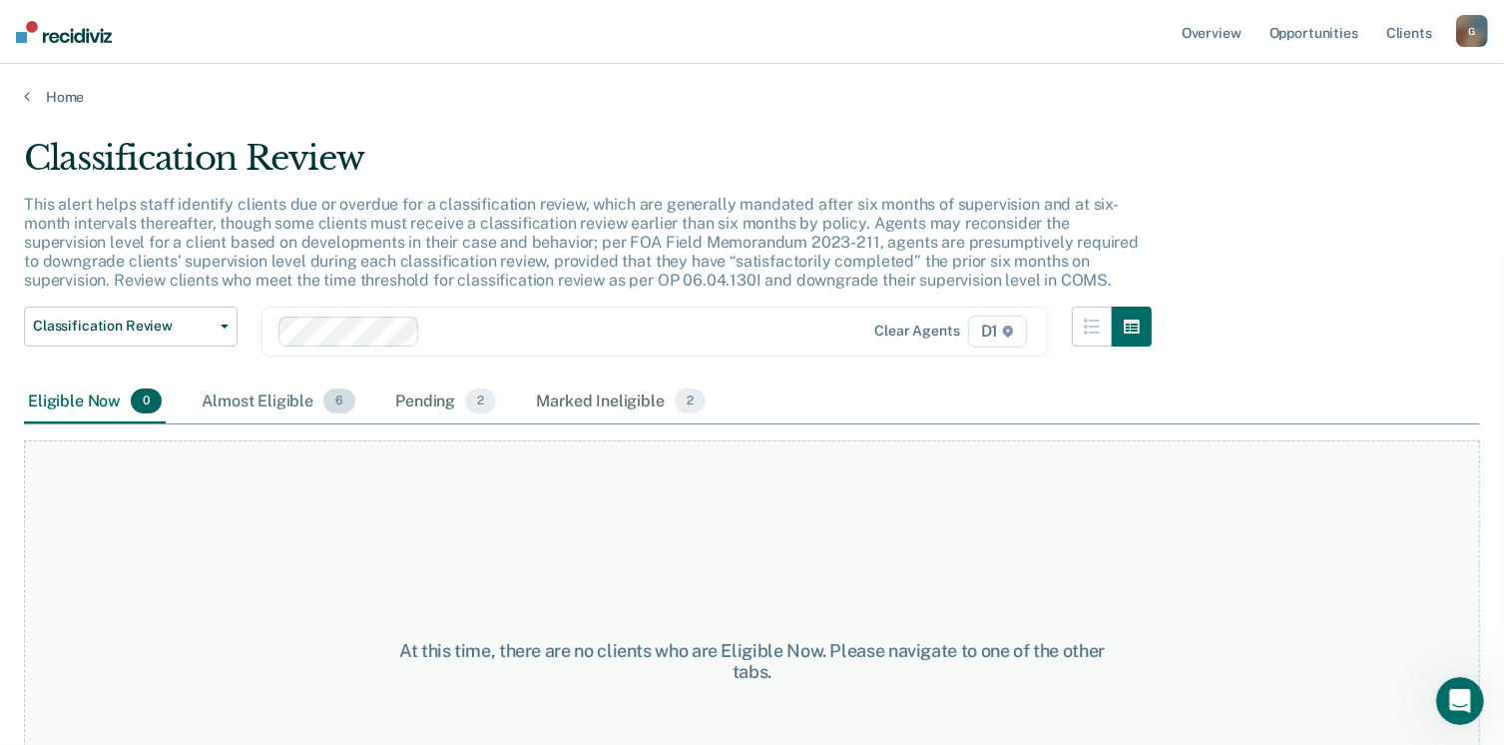
click at [343, 400] on span "6" at bounding box center [339, 401] width 32 height 26
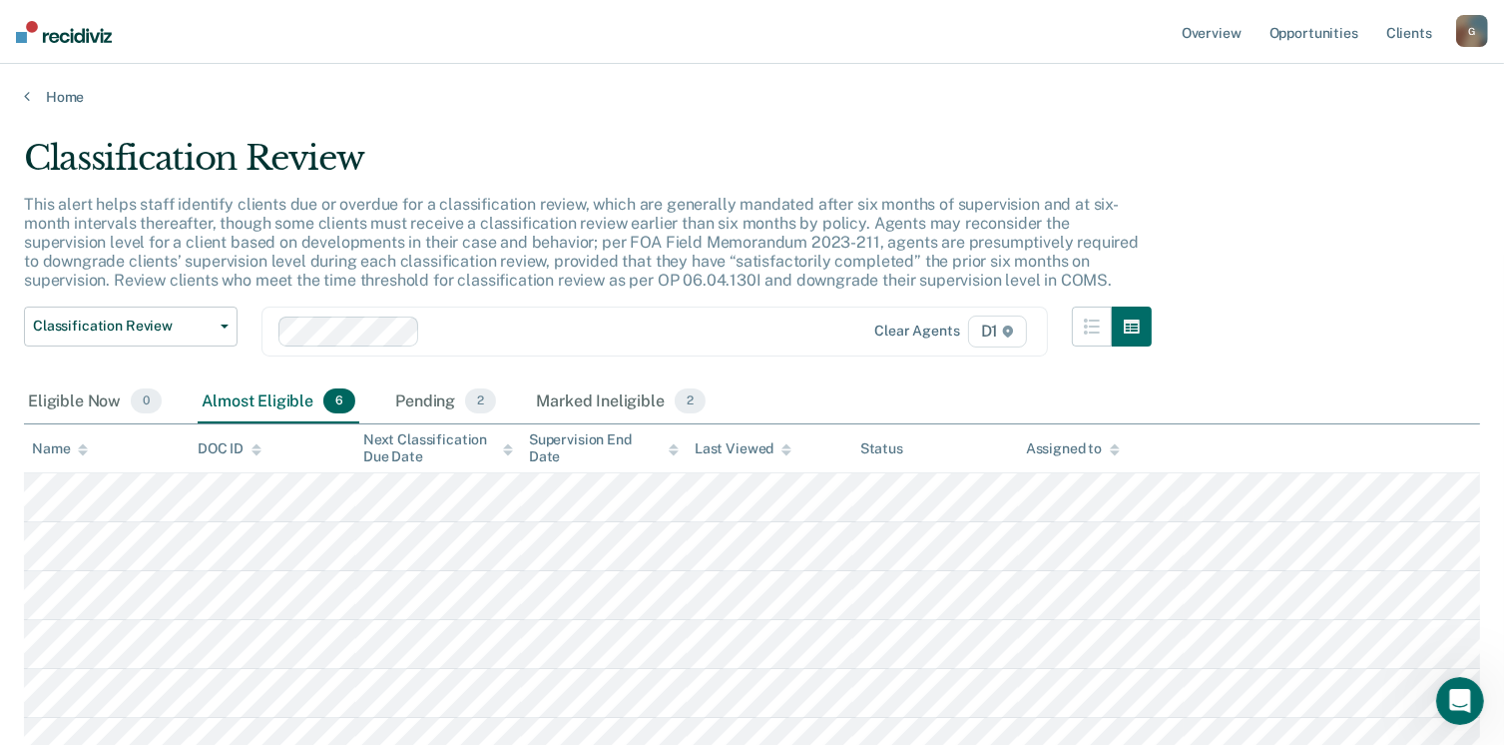
drag, startPoint x: 484, startPoint y: 403, endPoint x: 518, endPoint y: 416, distance: 36.3
click at [489, 406] on span "2" at bounding box center [480, 401] width 31 height 26
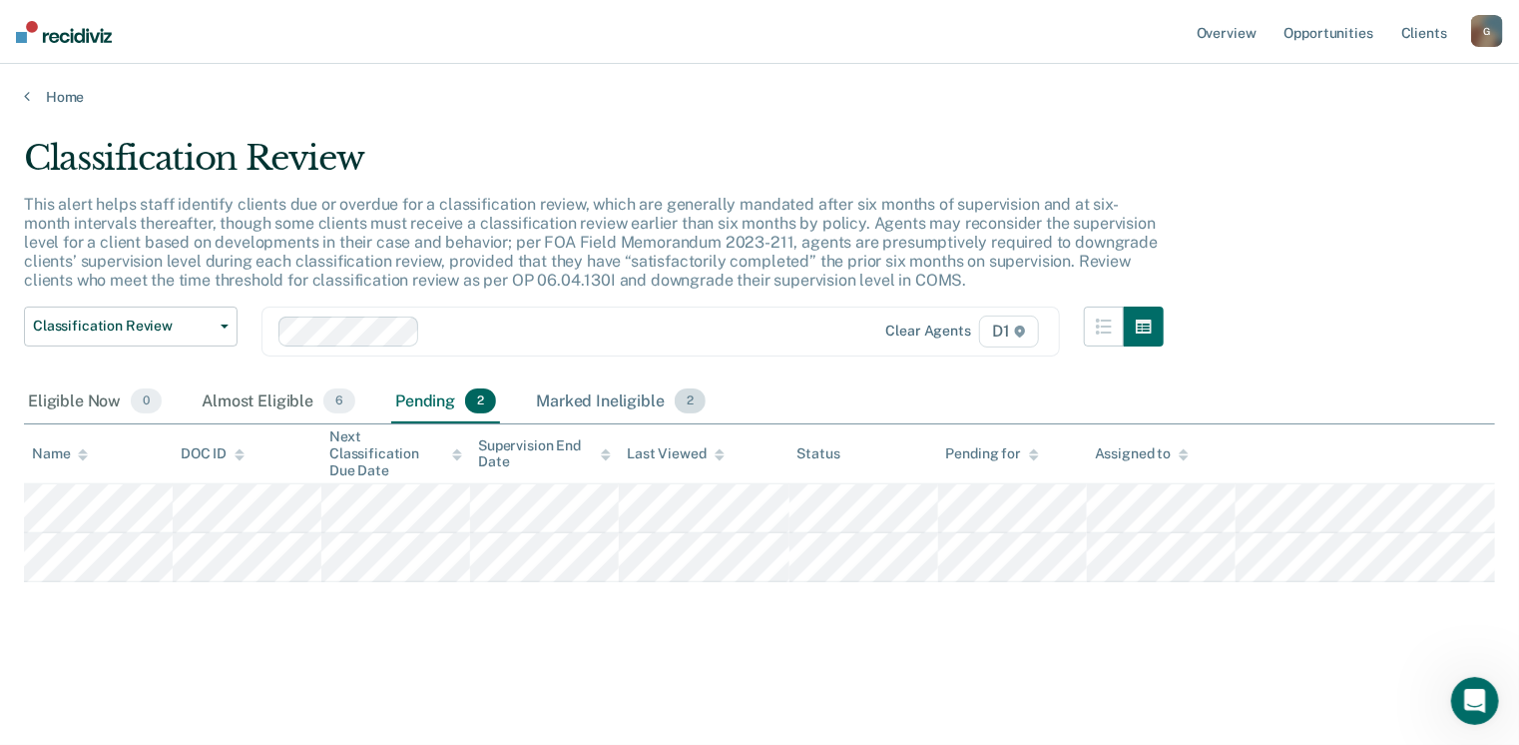
click at [662, 412] on div "Marked Ineligible 2" at bounding box center [621, 402] width 178 height 44
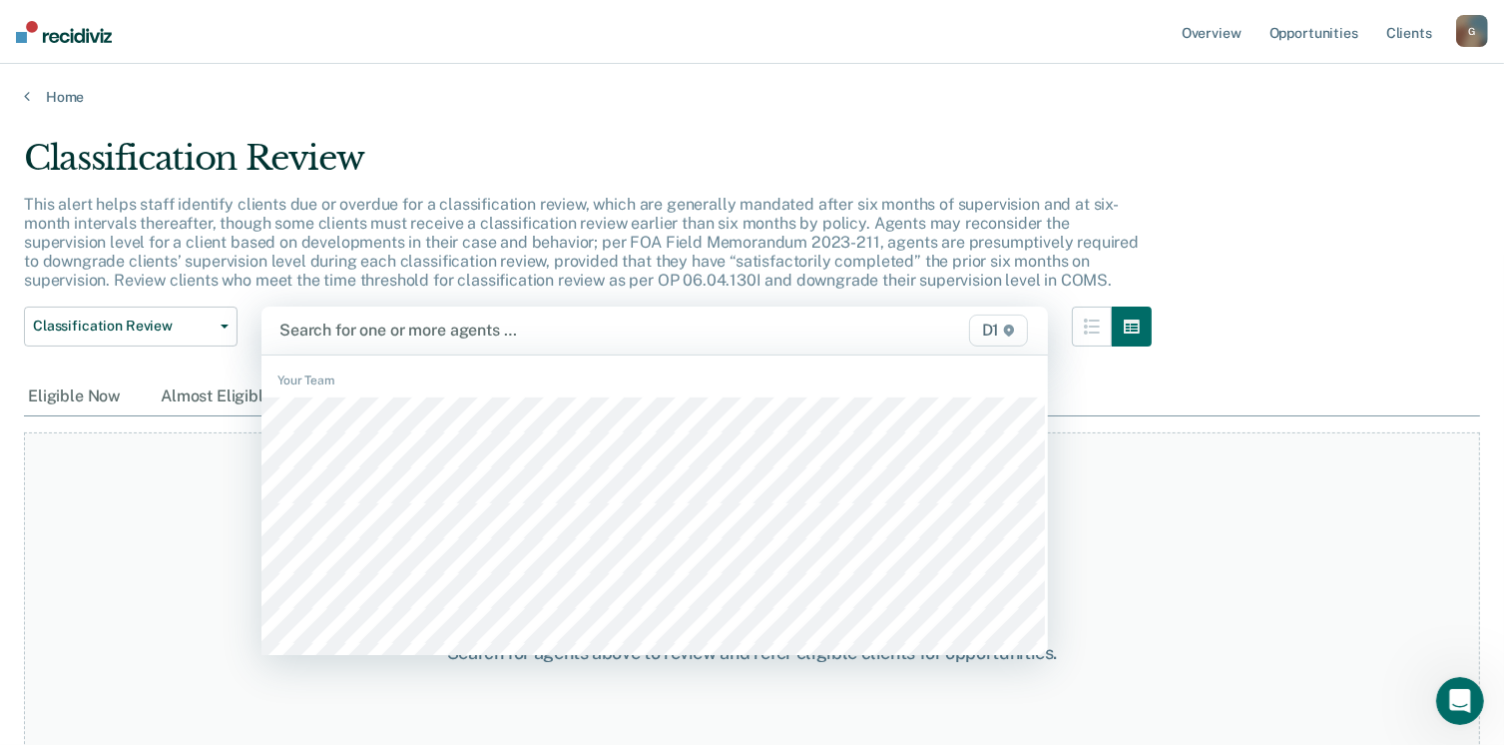
click at [668, 332] on div at bounding box center [542, 329] width 524 height 23
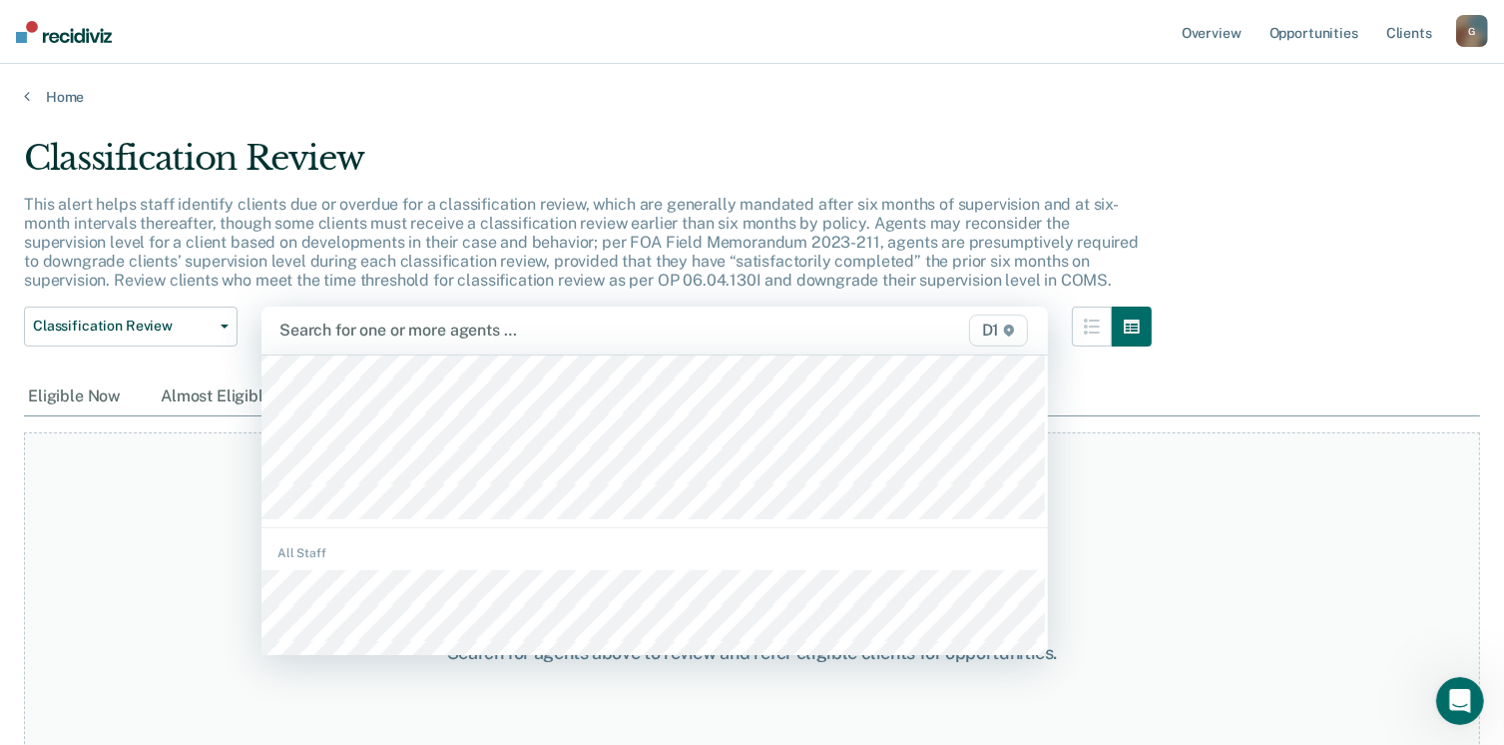
scroll to position [200, 0]
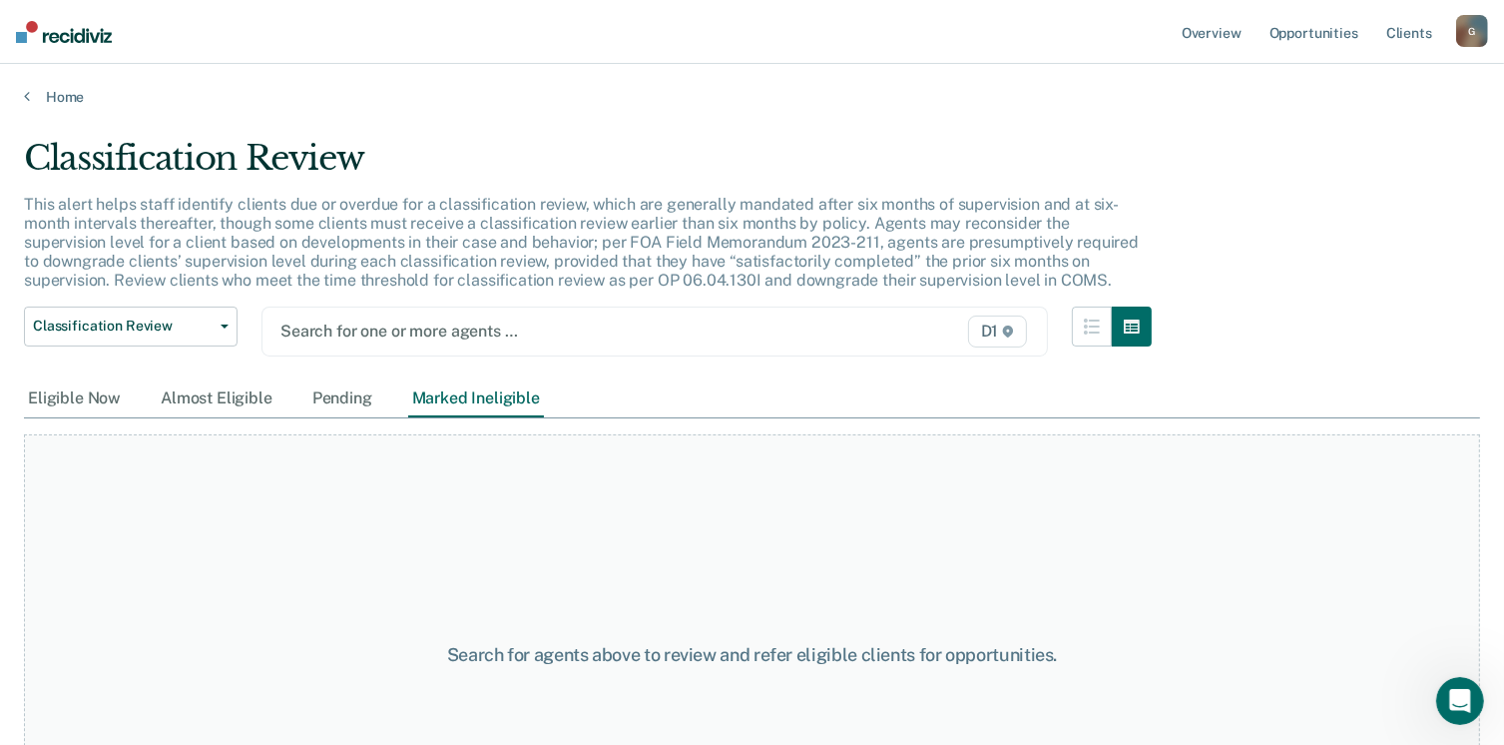
drag, startPoint x: 450, startPoint y: 327, endPoint x: 471, endPoint y: 328, distance: 21.0
click at [466, 328] on div at bounding box center [542, 330] width 523 height 23
